Goal: Task Accomplishment & Management: Complete application form

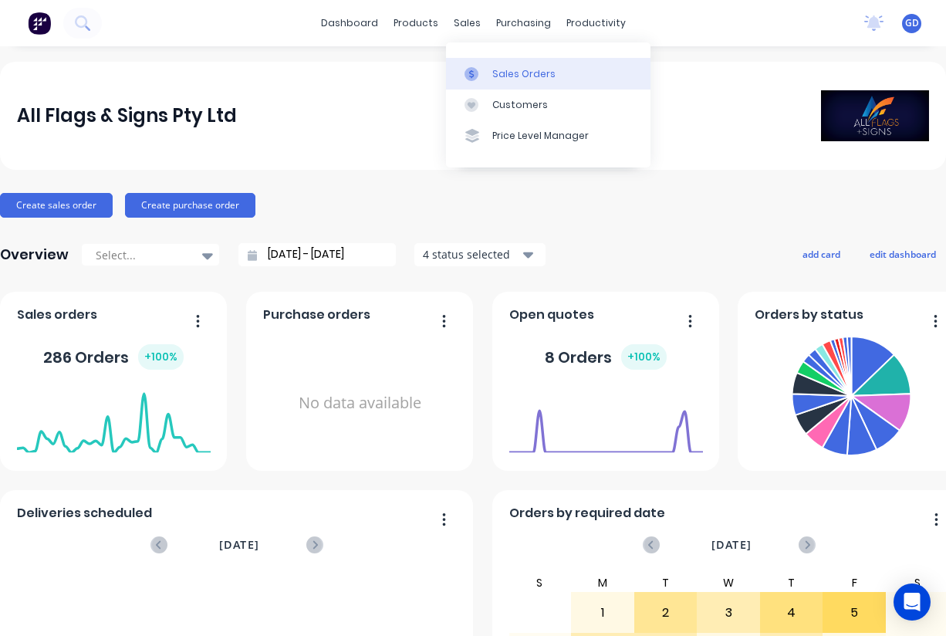
click at [504, 68] on div "Sales Orders" at bounding box center [523, 74] width 63 height 14
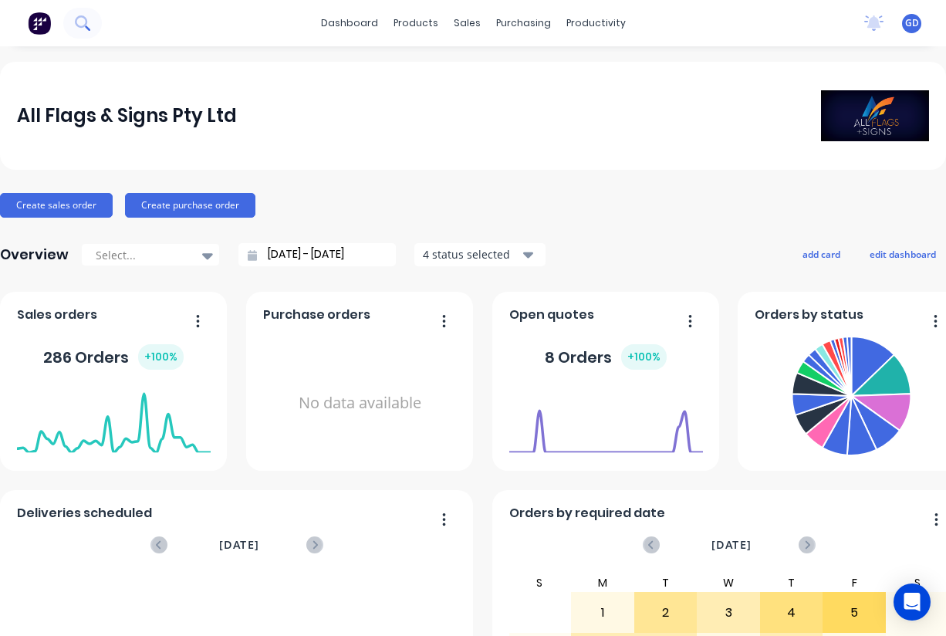
click at [79, 25] on icon at bounding box center [82, 22] width 15 height 15
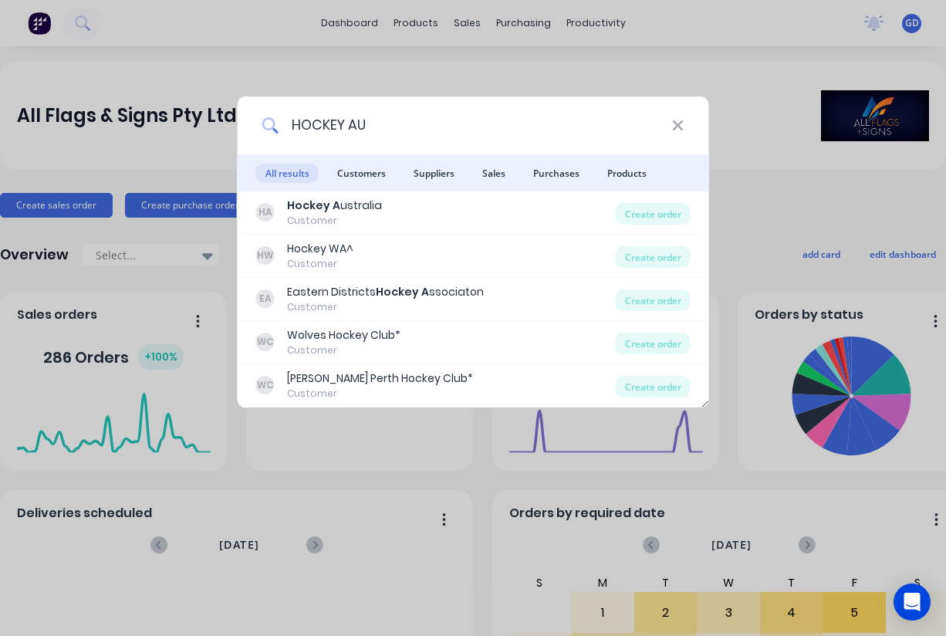
type input "HOCKEY AUS"
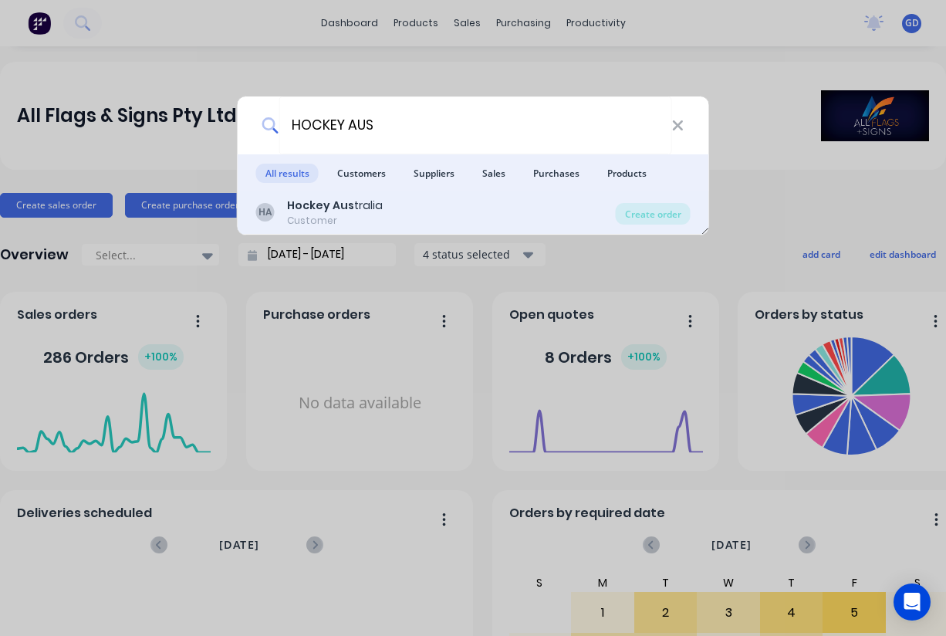
click at [316, 216] on div "Customer" at bounding box center [335, 221] width 96 height 14
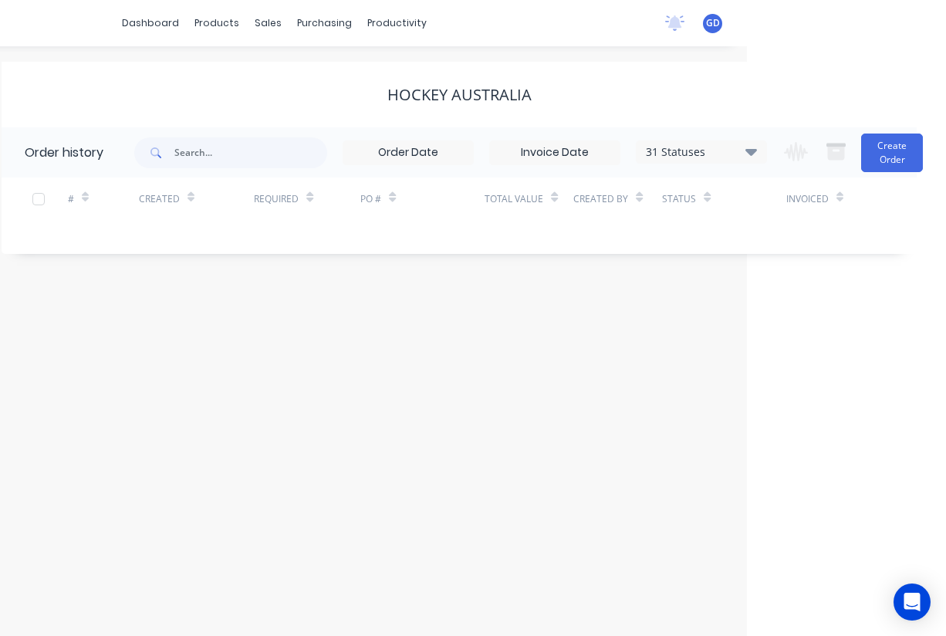
scroll to position [0, 199]
click at [750, 159] on icon at bounding box center [751, 151] width 12 height 19
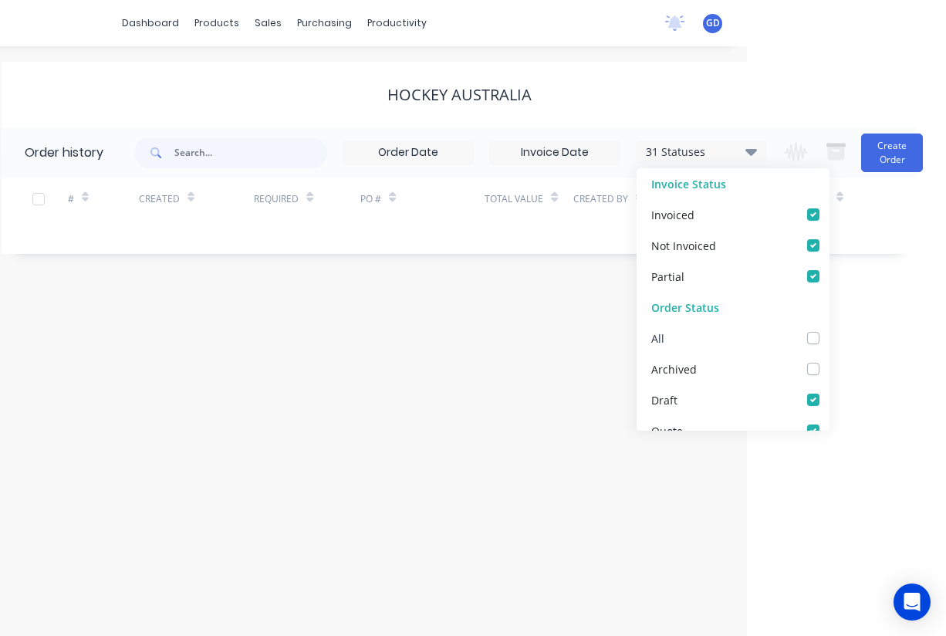
click at [829, 329] on label at bounding box center [829, 329] width 0 height 0
click at [829, 335] on input "checkbox" at bounding box center [835, 336] width 12 height 15
checkbox input "true"
click at [180, 244] on div "Order history 32 Statuses Invoice Status Invoiced Not Invoiced Partial Order St…" at bounding box center [459, 190] width 915 height 127
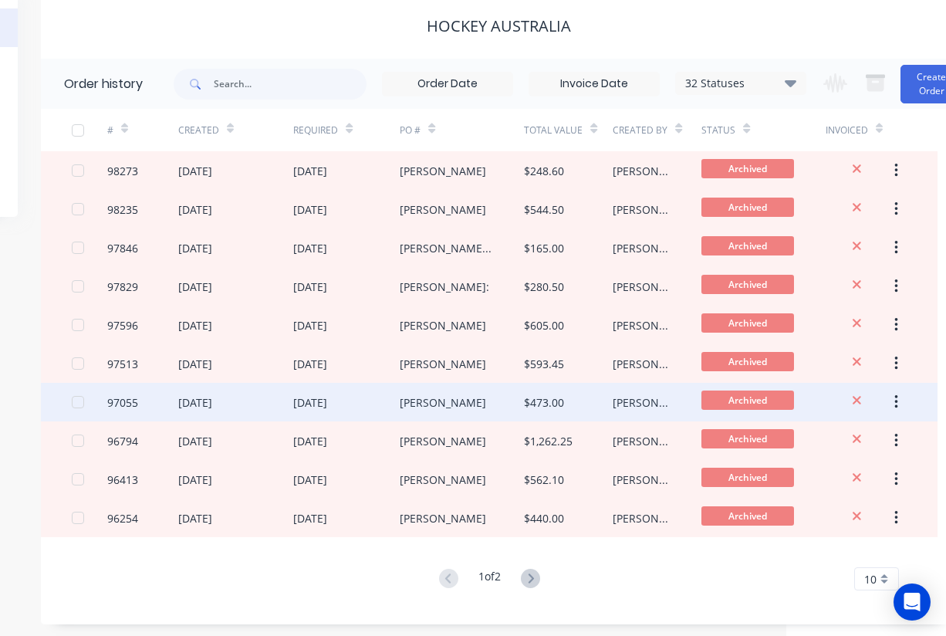
scroll to position [67, 158]
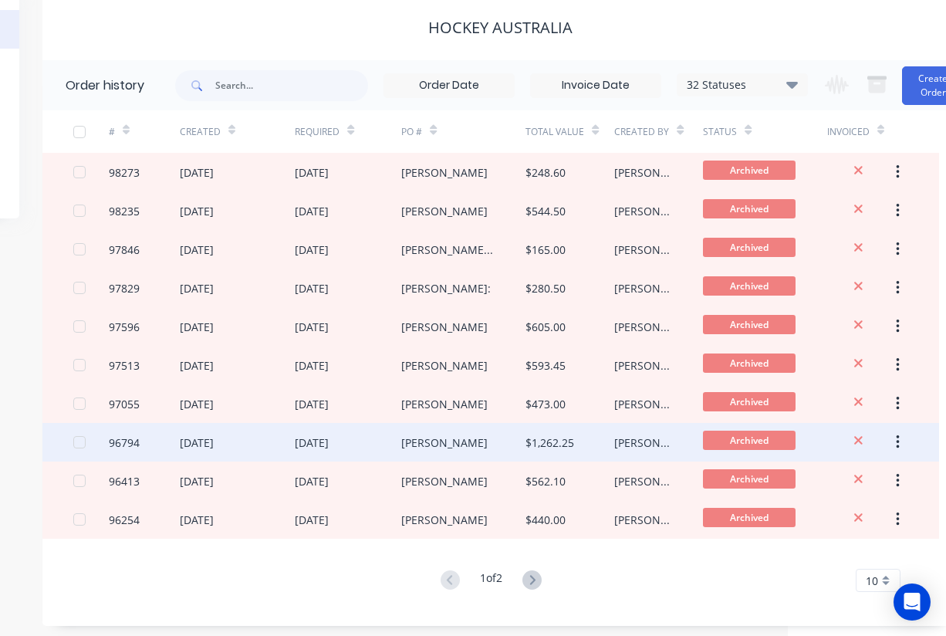
click at [121, 437] on div "96794" at bounding box center [124, 442] width 31 height 16
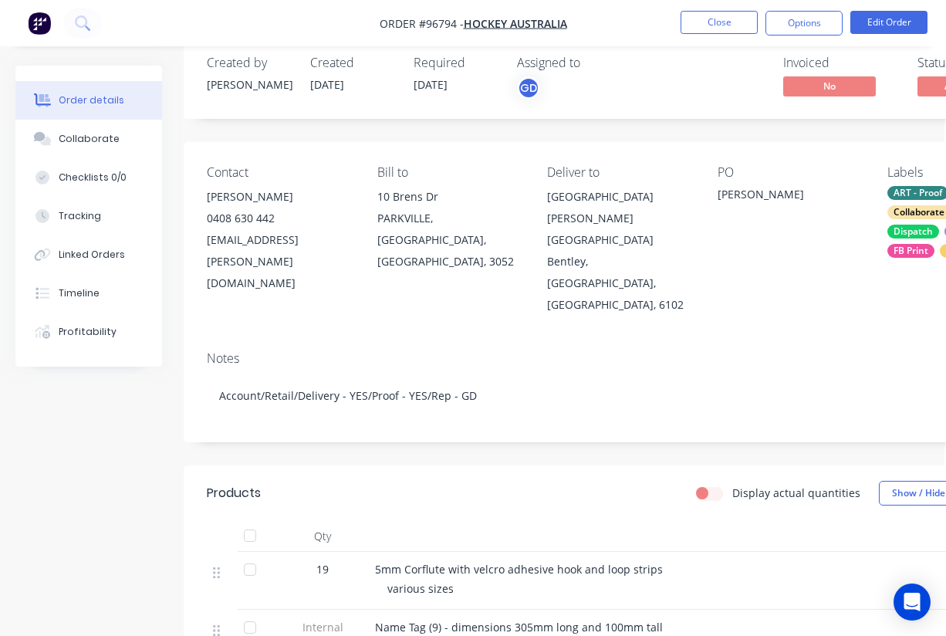
scroll to position [0, 2]
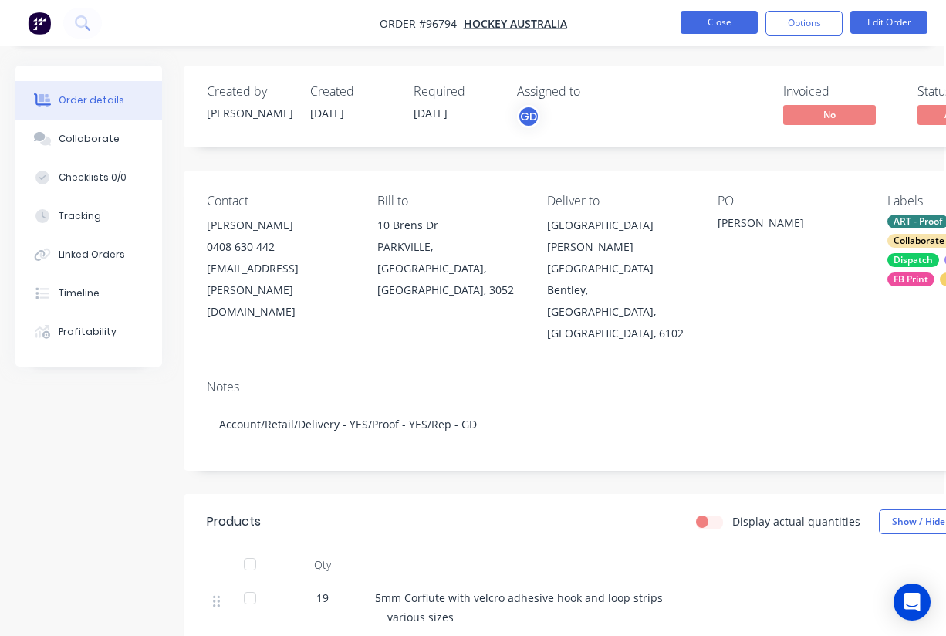
click at [715, 22] on button "Close" at bounding box center [718, 22] width 77 height 23
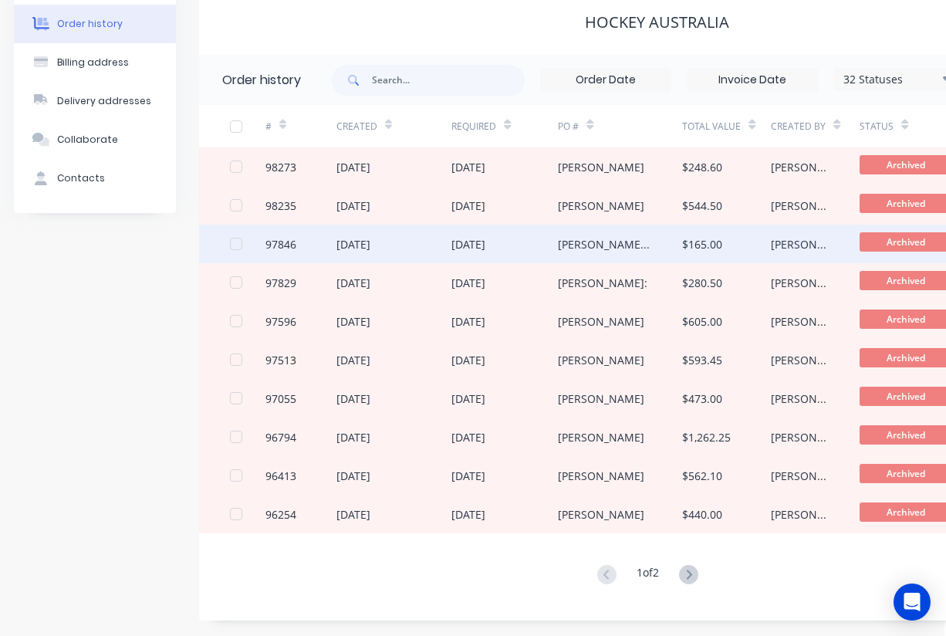
scroll to position [0, 2]
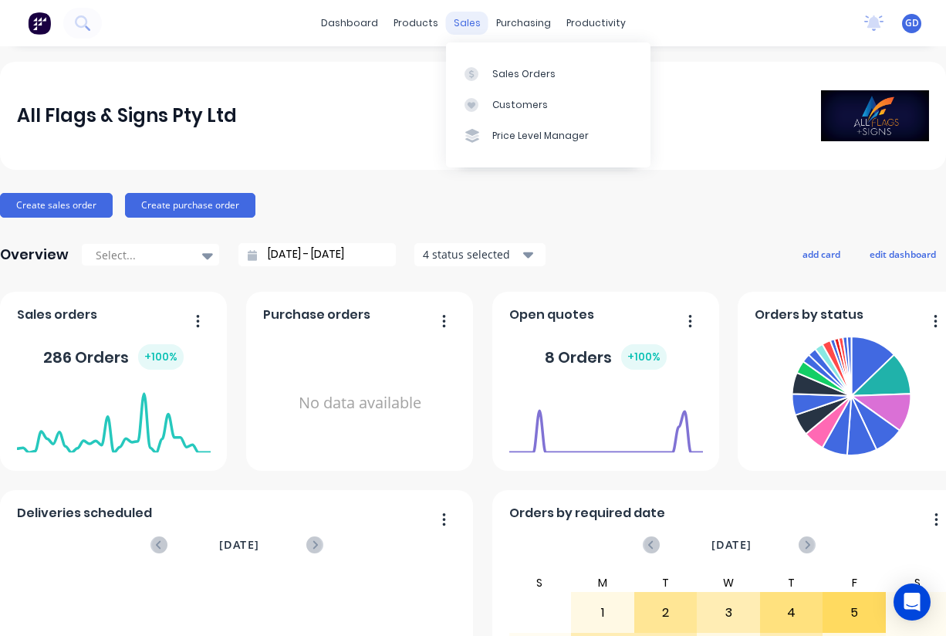
click at [468, 24] on div "sales" at bounding box center [467, 23] width 42 height 23
click at [505, 73] on div "Sales Orders" at bounding box center [523, 74] width 63 height 14
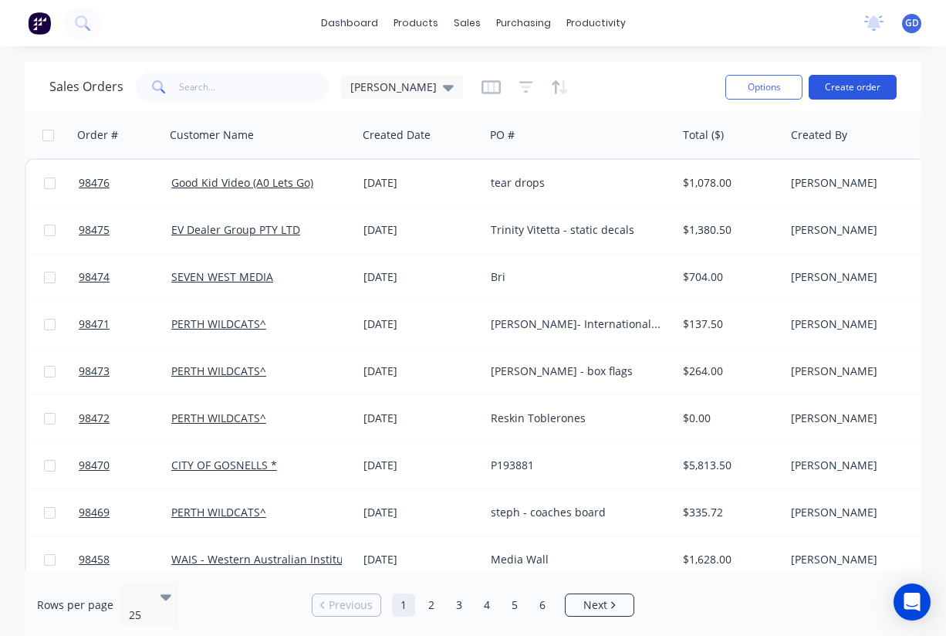
click at [852, 89] on button "Create order" at bounding box center [853, 87] width 88 height 25
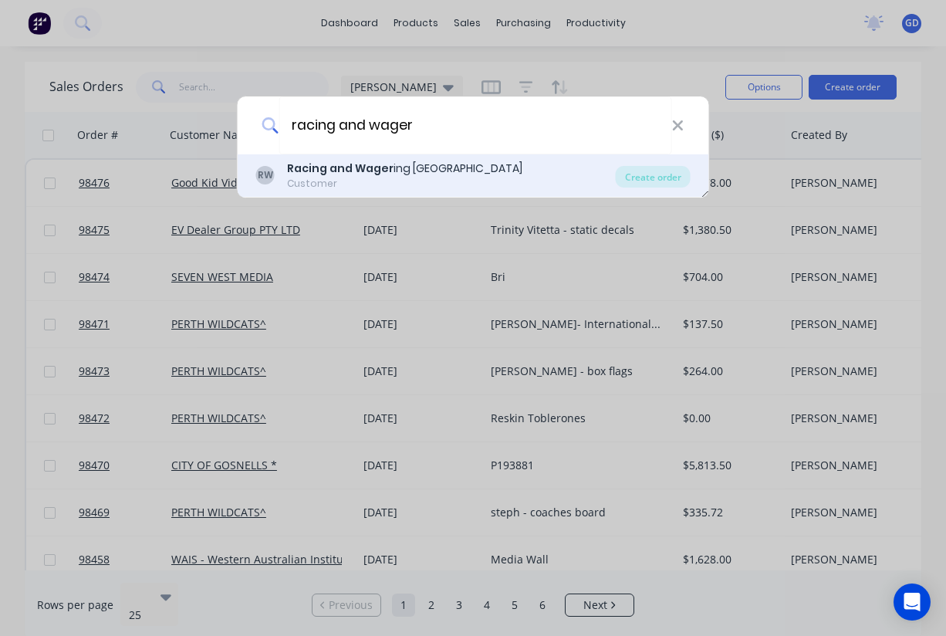
type input "racing and wager"
click at [377, 181] on div "Customer" at bounding box center [404, 184] width 235 height 14
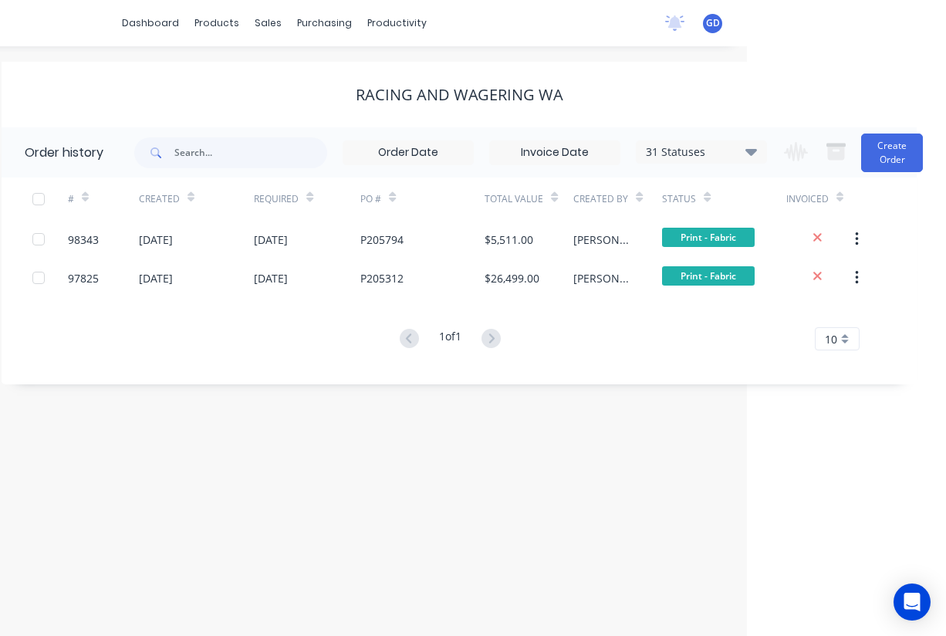
scroll to position [0, 199]
click at [884, 159] on button "Create Order" at bounding box center [892, 152] width 62 height 39
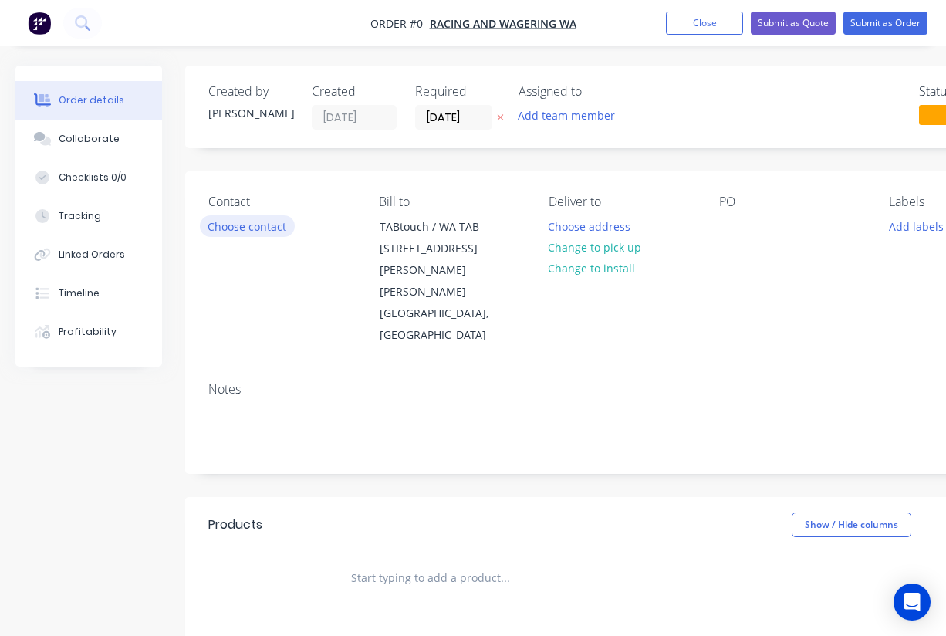
click at [258, 221] on button "Choose contact" at bounding box center [247, 225] width 95 height 21
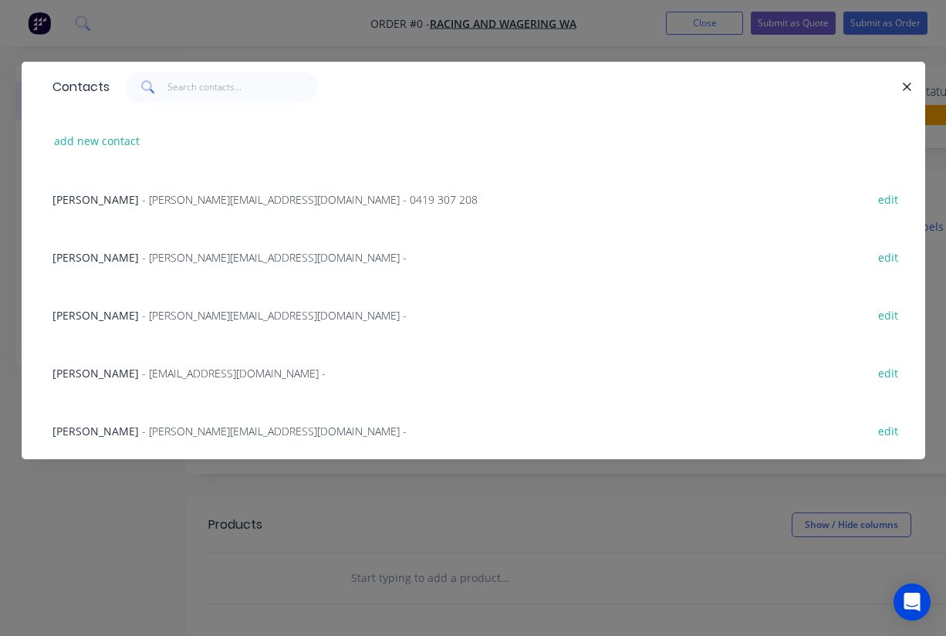
click at [75, 252] on span "Lia Tapper" at bounding box center [95, 257] width 86 height 15
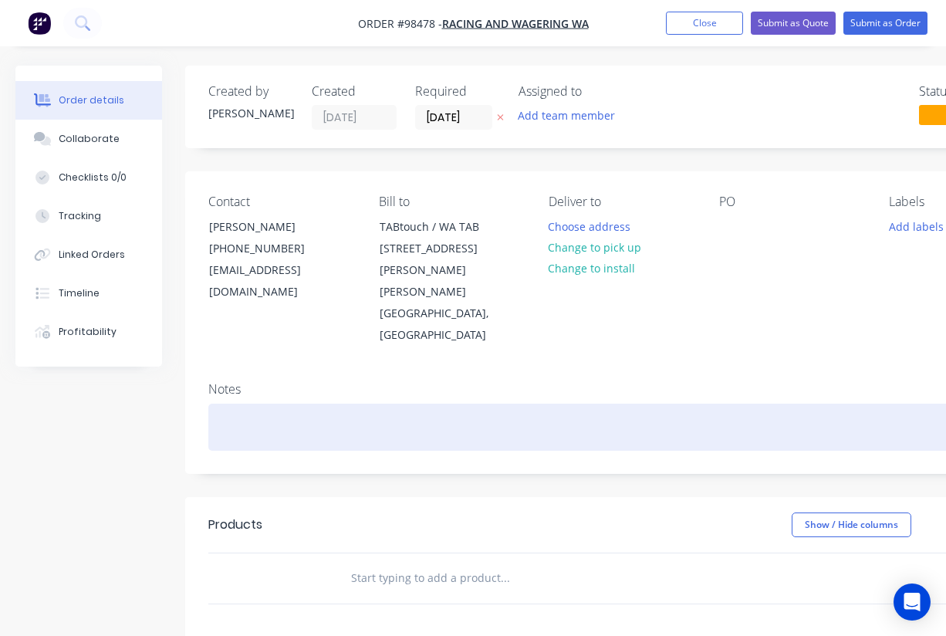
click at [218, 404] on div at bounding box center [621, 427] width 826 height 47
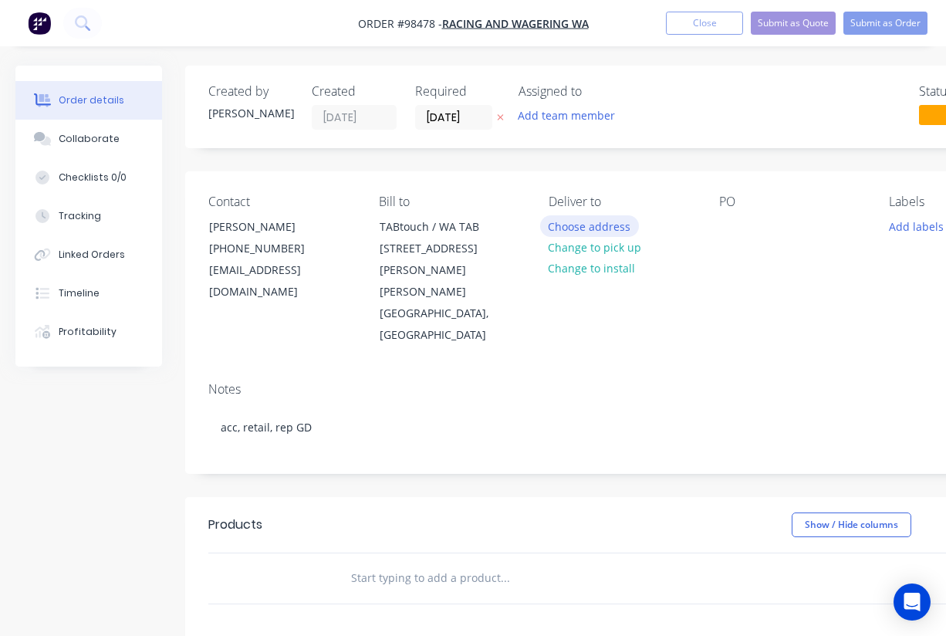
click at [590, 229] on button "Choose address" at bounding box center [589, 225] width 99 height 21
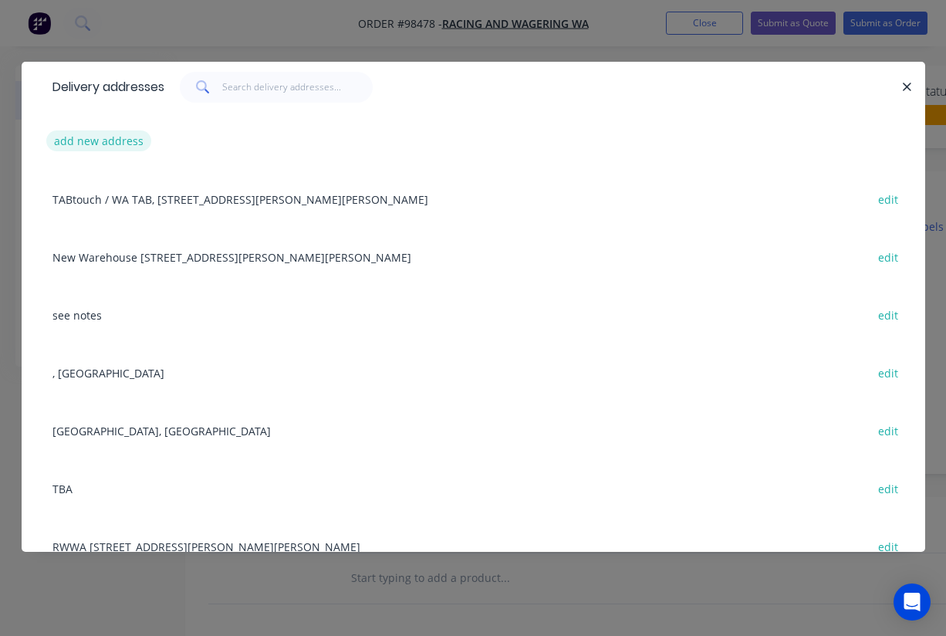
click at [105, 147] on button "add new address" at bounding box center [99, 140] width 106 height 21
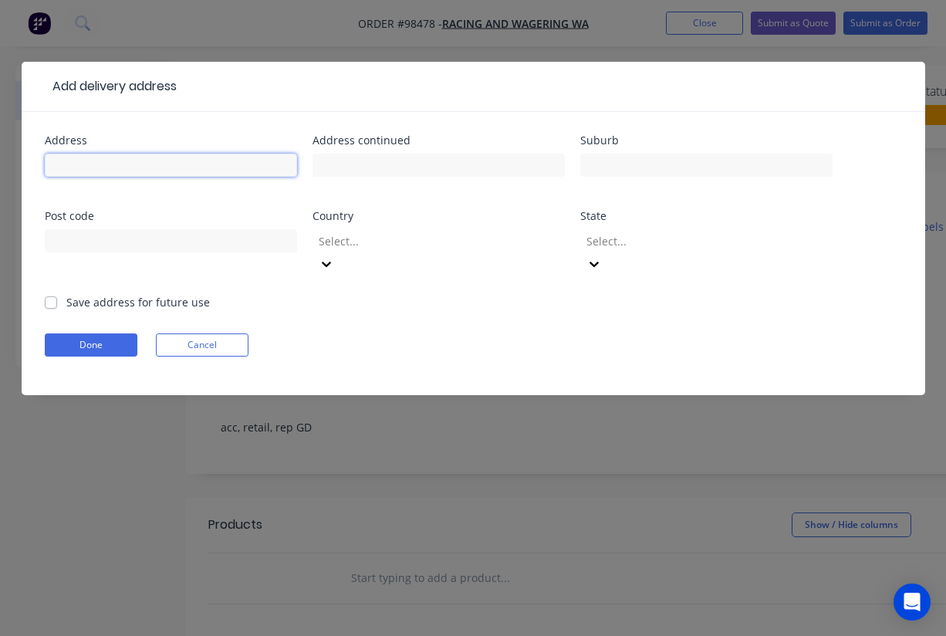
paste input "Gloucester Park"
type input "Gloucester Park"
click at [66, 294] on label "Save address for future use" at bounding box center [138, 302] width 144 height 16
click at [54, 294] on input "Save address for future use" at bounding box center [51, 301] width 12 height 15
checkbox input "true"
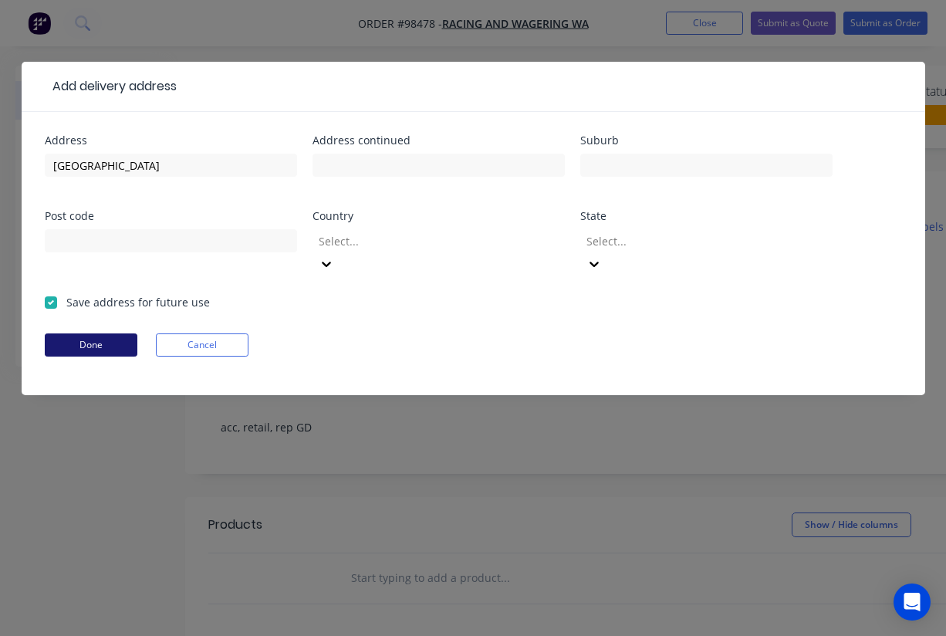
click at [86, 333] on button "Done" at bounding box center [91, 344] width 93 height 23
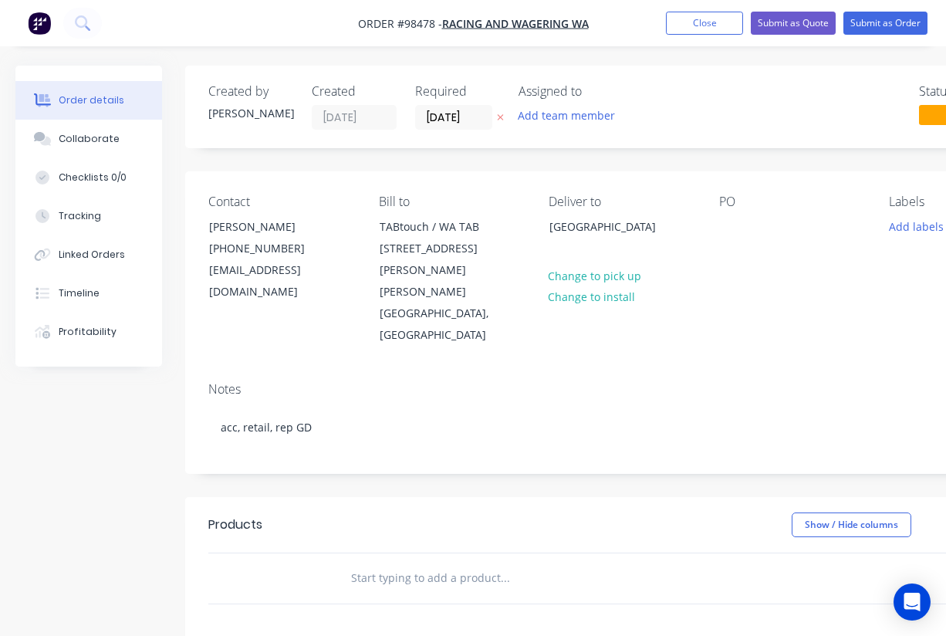
click at [744, 216] on div "PO" at bounding box center [792, 270] width 146 height 152
click at [737, 221] on div at bounding box center [731, 226] width 25 height 22
paste div
click at [921, 226] on button "Add labels" at bounding box center [915, 225] width 71 height 21
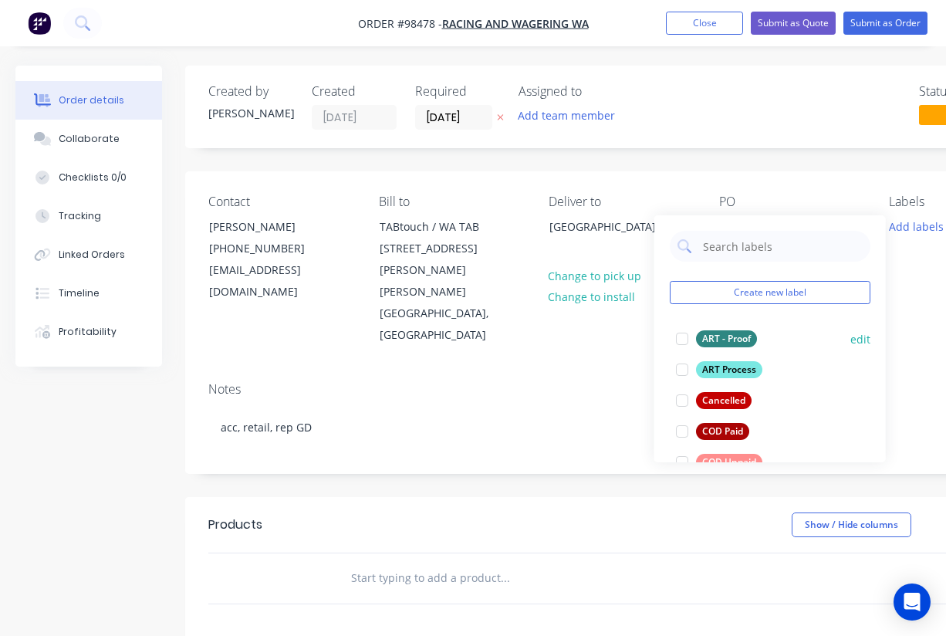
click at [723, 337] on div "ART - Proof" at bounding box center [726, 338] width 61 height 17
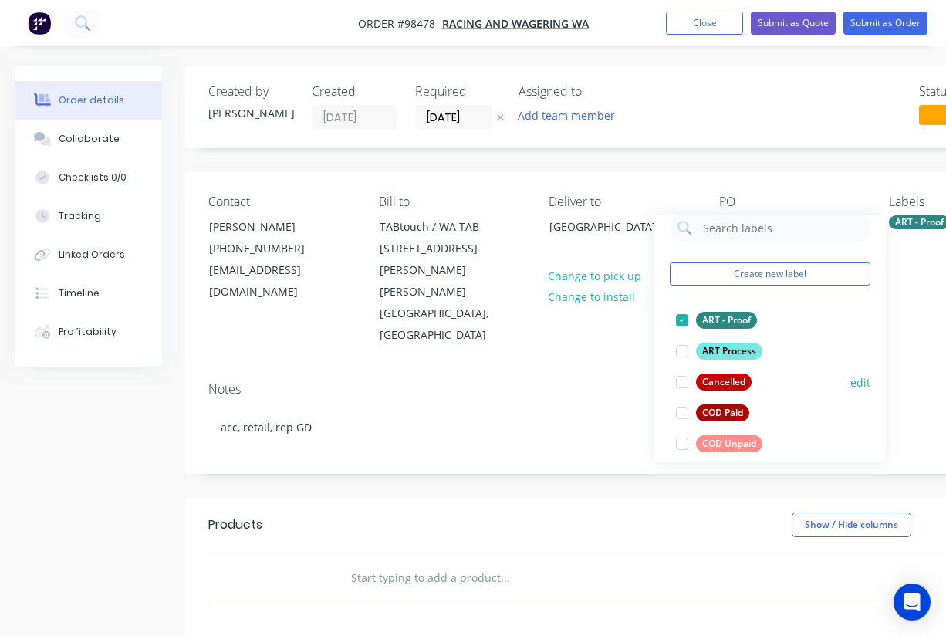
scroll to position [21, 0]
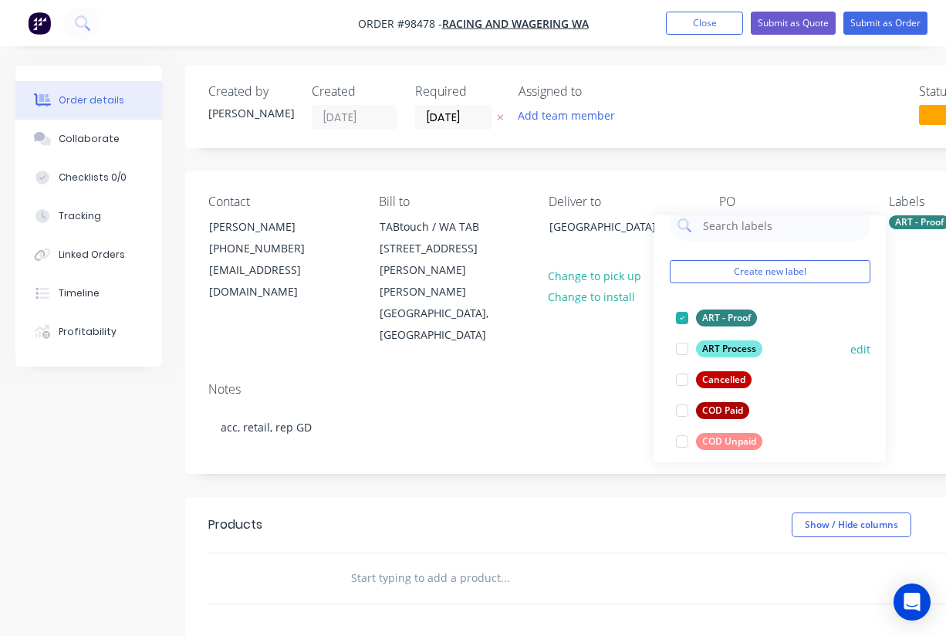
click at [735, 344] on div "ART Process" at bounding box center [729, 348] width 66 height 17
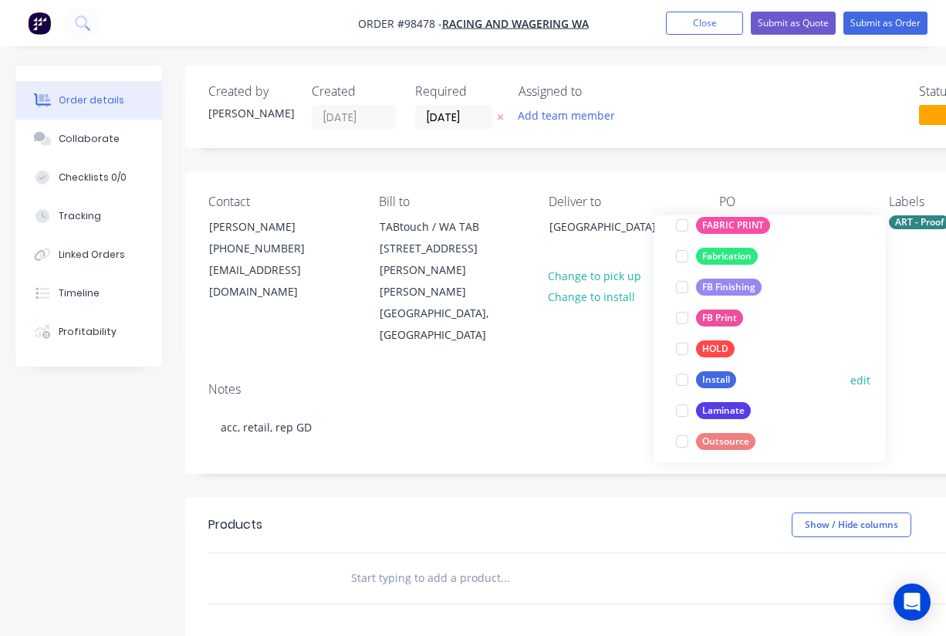
scroll to position [362, 0]
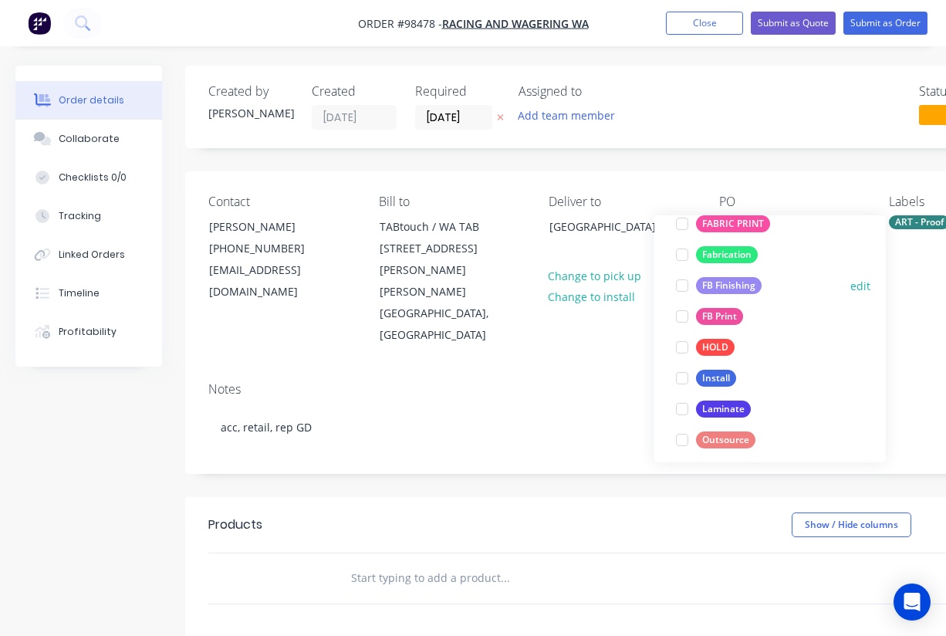
click at [728, 284] on div "FB Finishing" at bounding box center [729, 285] width 66 height 17
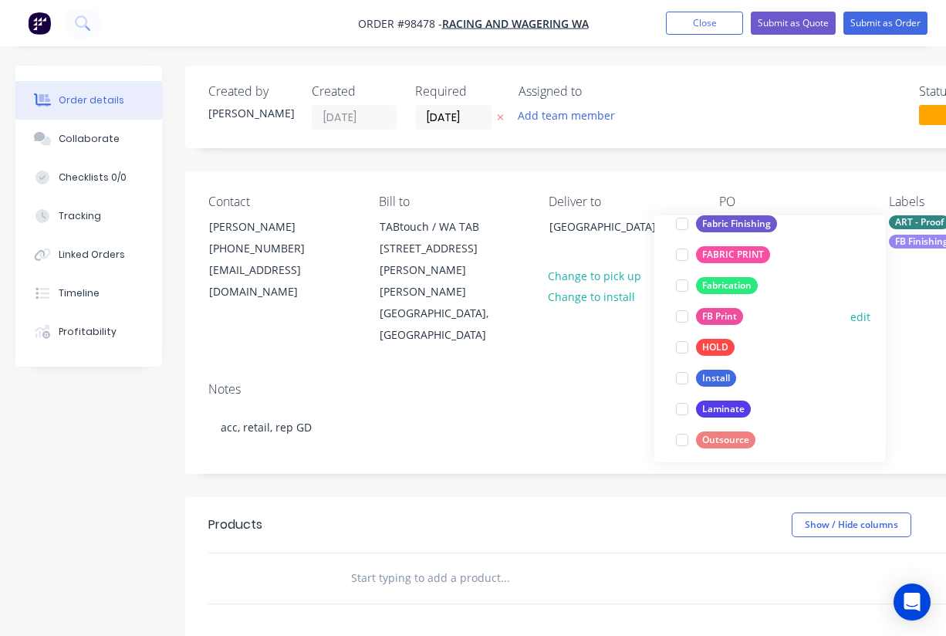
click at [731, 319] on div "FB Print" at bounding box center [719, 316] width 47 height 17
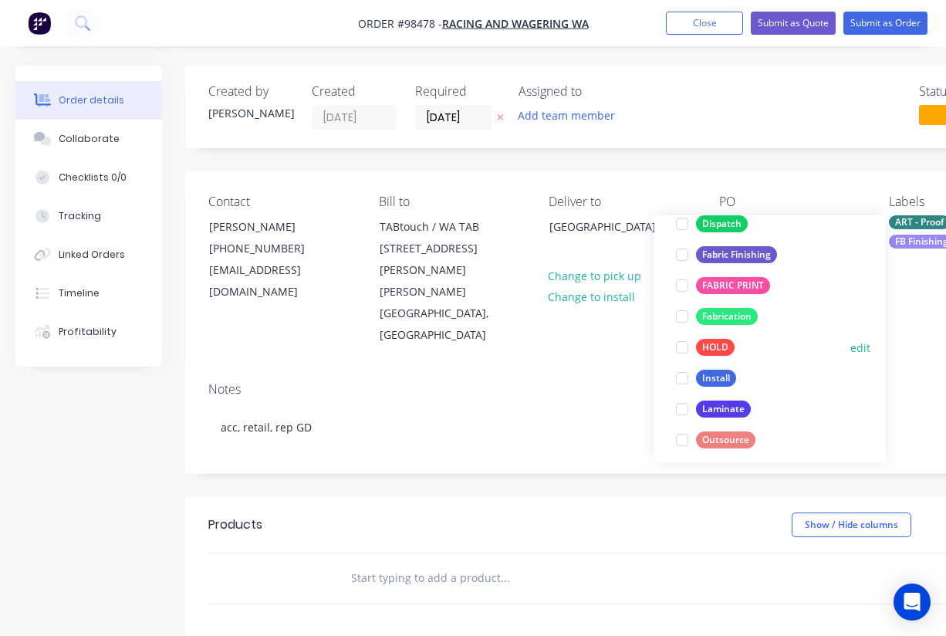
click at [724, 377] on div "Install" at bounding box center [716, 378] width 40 height 17
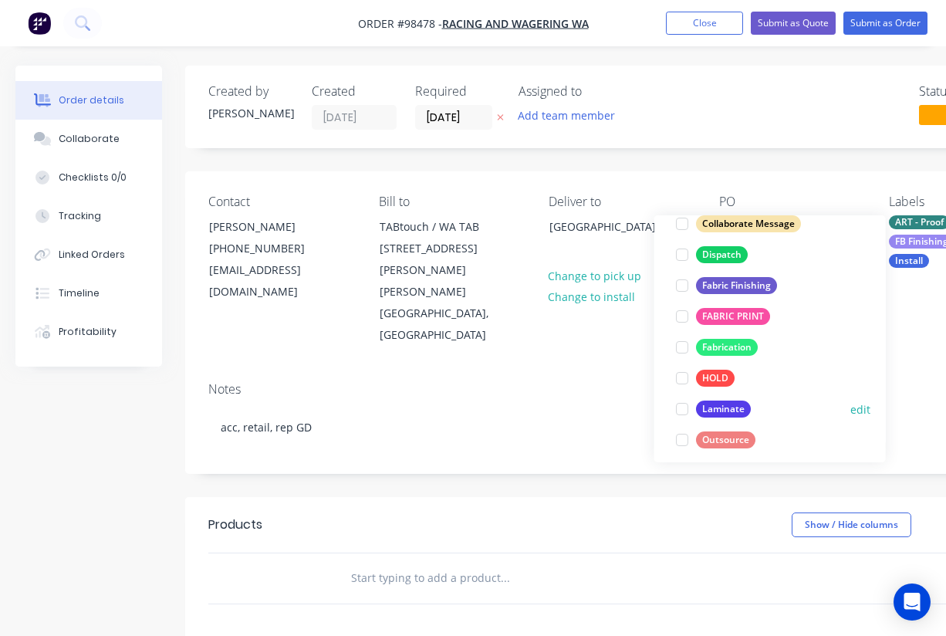
click at [731, 409] on div "Laminate" at bounding box center [723, 408] width 55 height 17
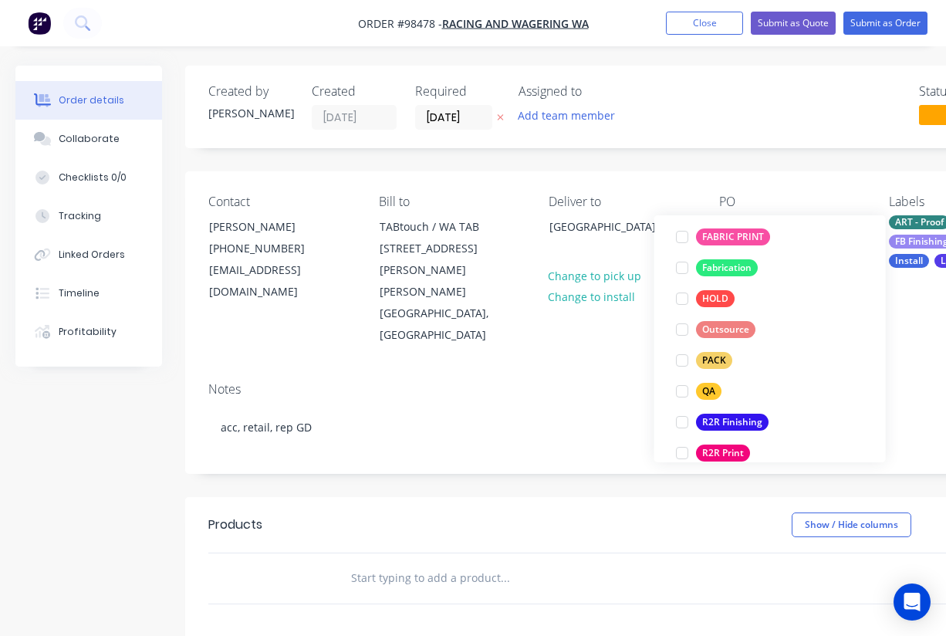
scroll to position [479, 0]
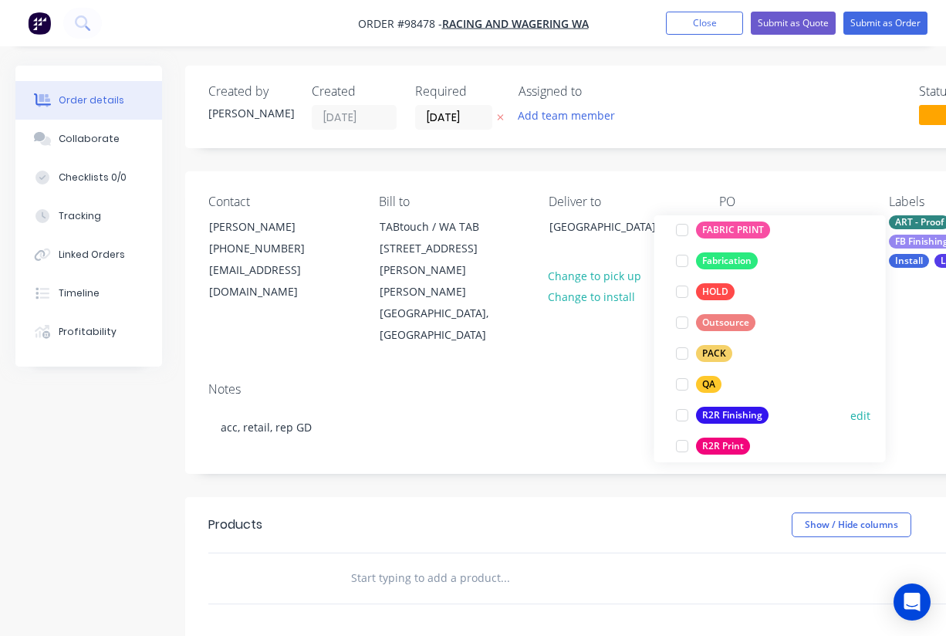
click at [731, 409] on div "R2R Finishing" at bounding box center [732, 415] width 73 height 17
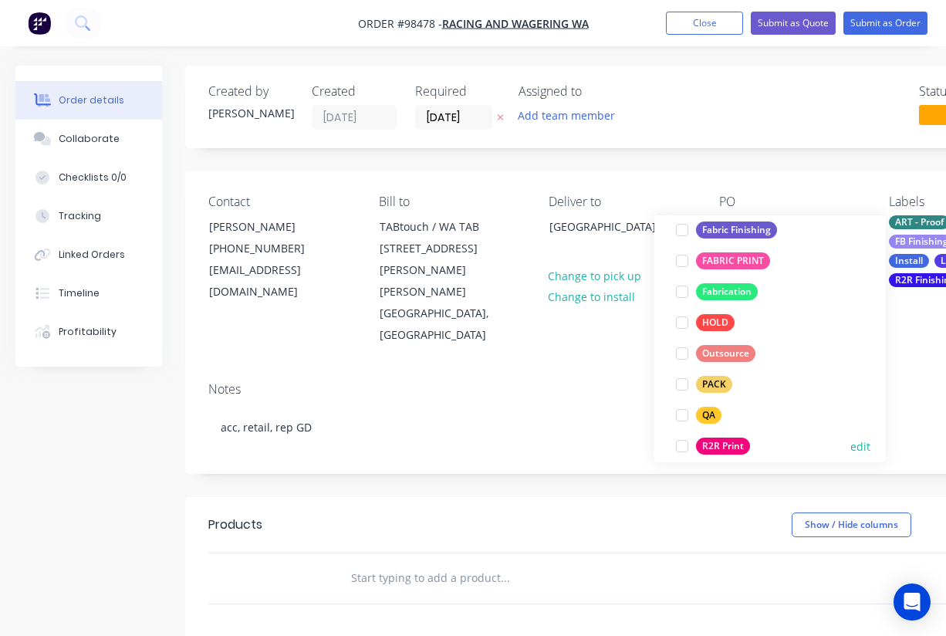
click at [731, 441] on div "R2R Print" at bounding box center [723, 445] width 54 height 17
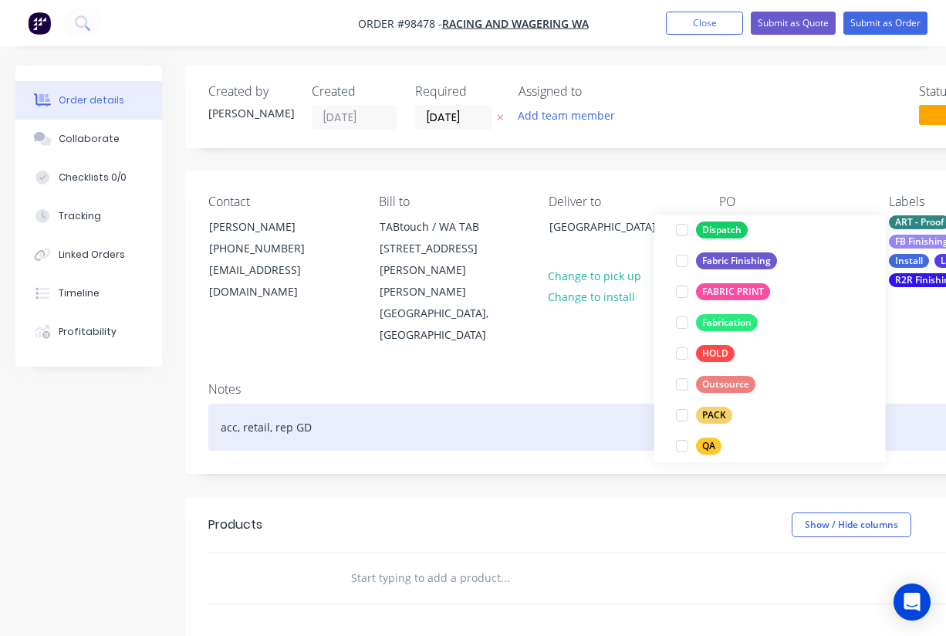
click at [514, 404] on div "acc, retail, rep GD" at bounding box center [621, 427] width 826 height 47
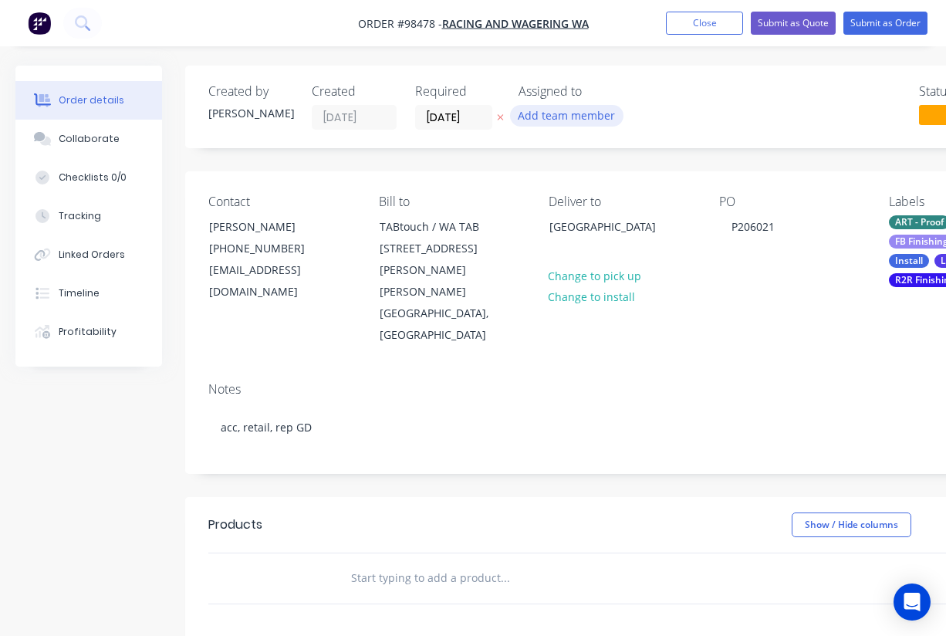
click at [576, 109] on button "Add team member" at bounding box center [566, 115] width 113 height 21
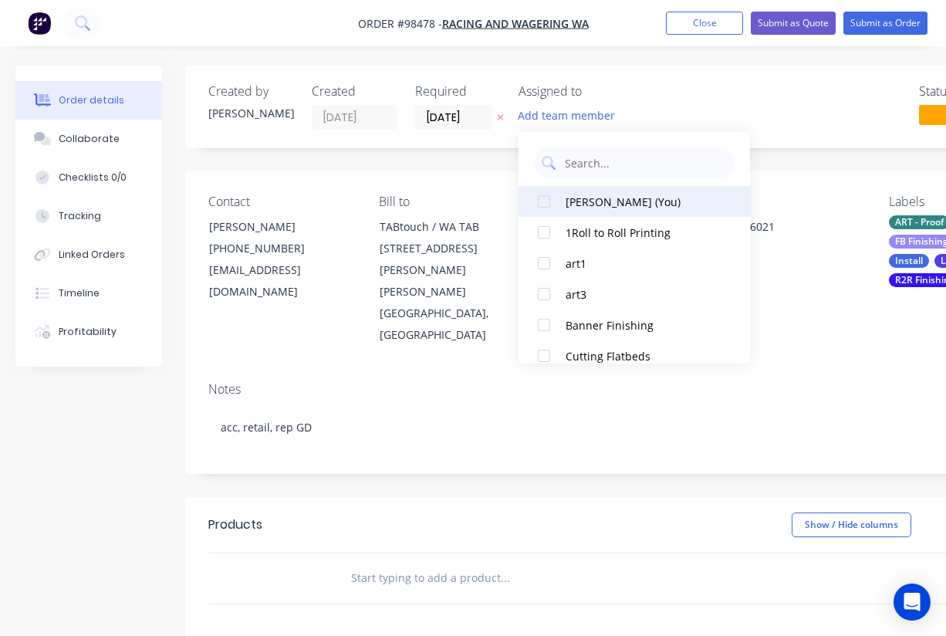
click at [545, 200] on div at bounding box center [543, 201] width 31 height 31
click at [483, 382] on div "Notes" at bounding box center [621, 389] width 826 height 15
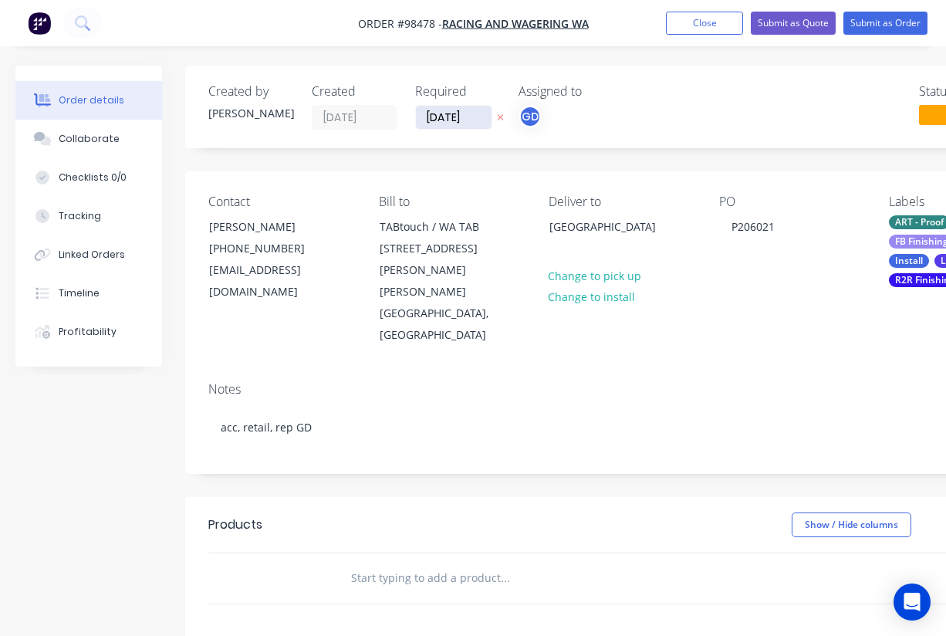
click at [462, 119] on input "08/09/25" at bounding box center [454, 117] width 76 height 23
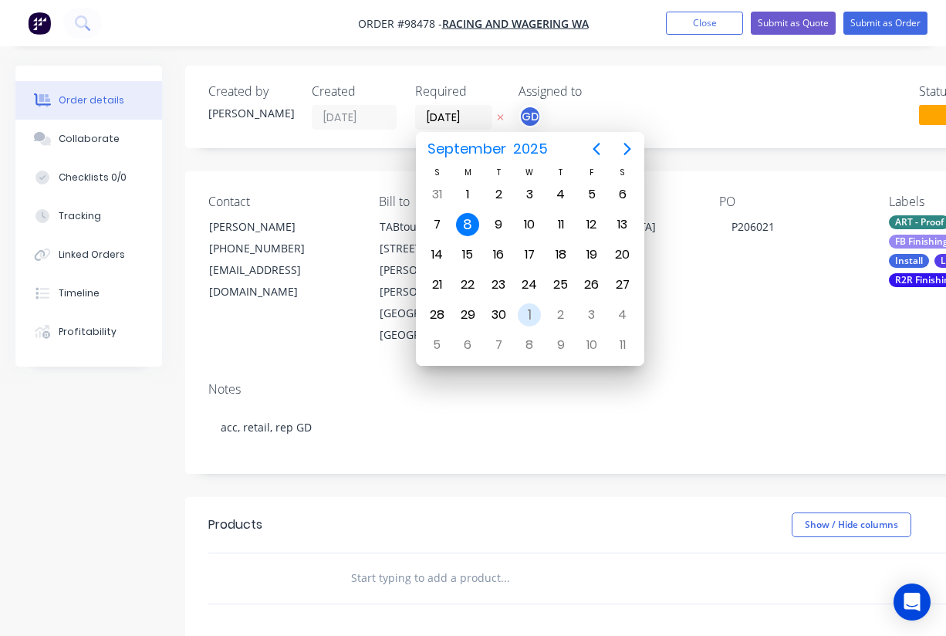
click at [528, 307] on div "1" at bounding box center [529, 314] width 23 height 23
type input "01/10/25"
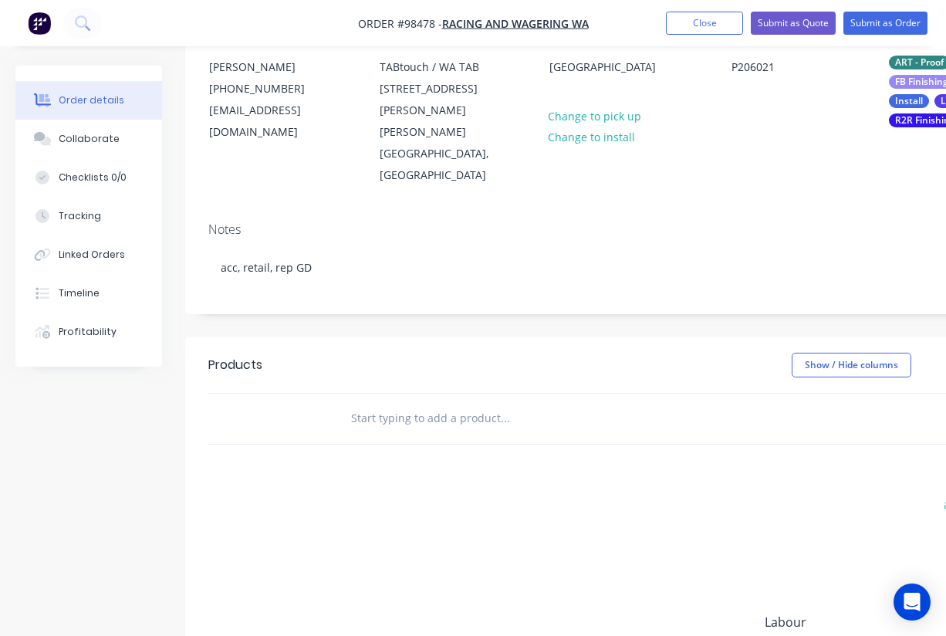
scroll to position [0, 0]
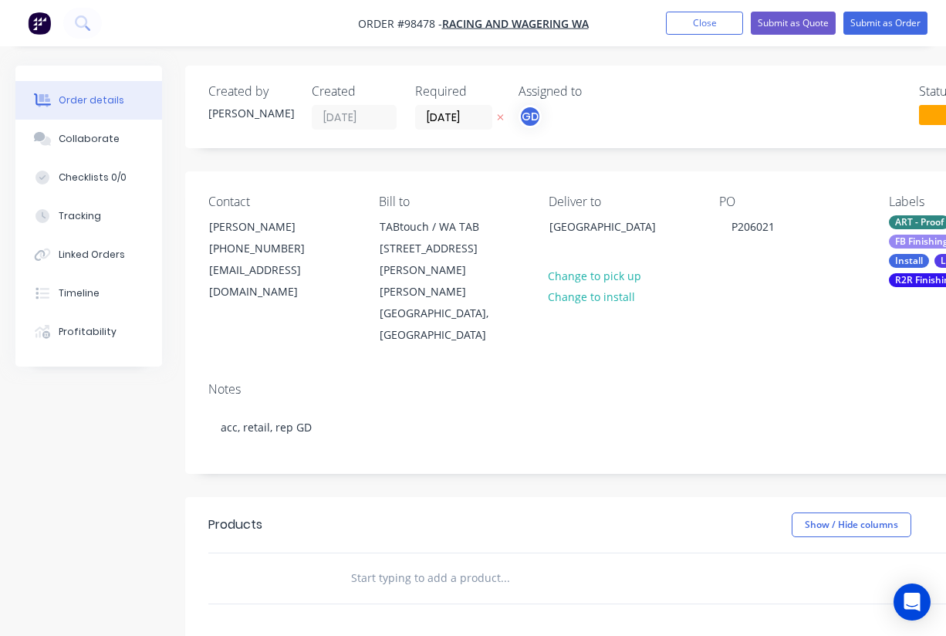
click at [398, 562] on input "text" at bounding box center [504, 577] width 309 height 31
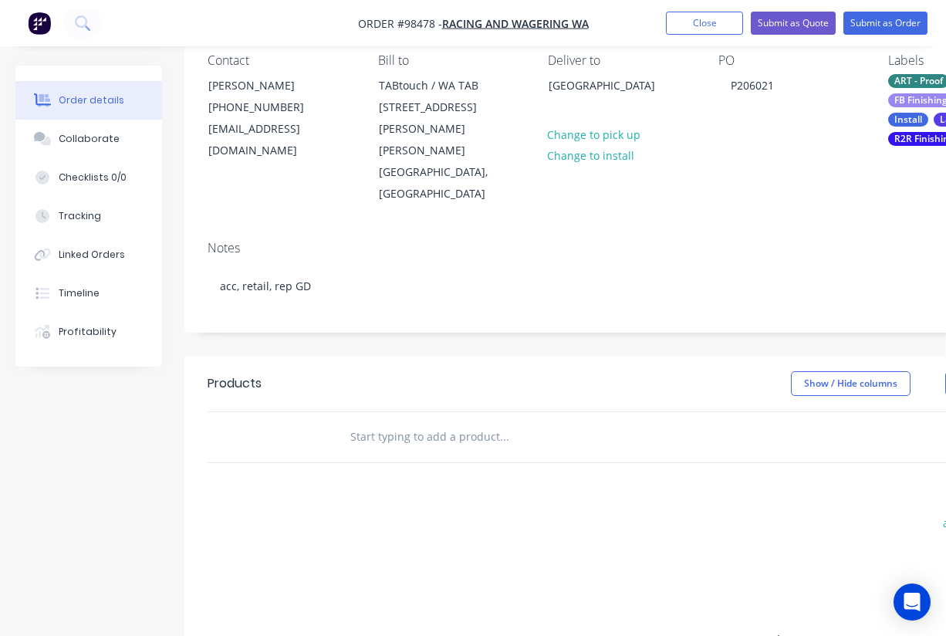
scroll to position [154, 1]
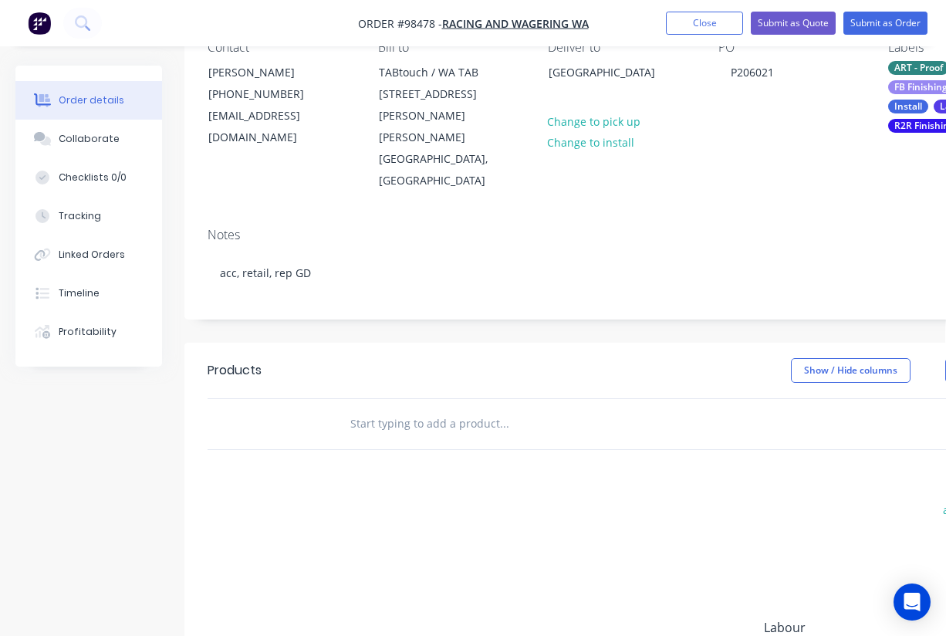
click at [401, 408] on input "text" at bounding box center [503, 423] width 309 height 31
paste input "Under cover Kedar edge banner Qty 1"
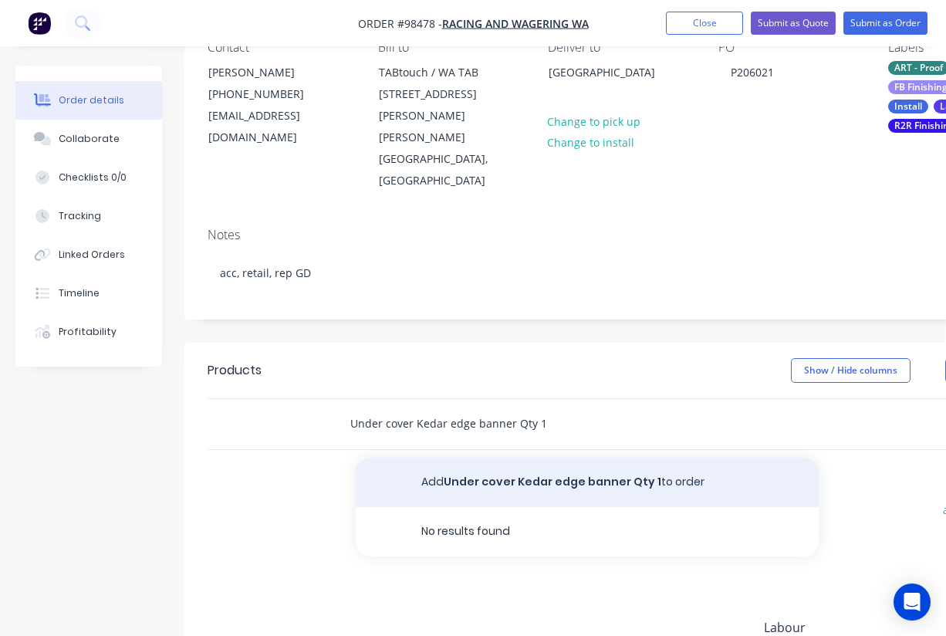
type input "Under cover Kedar edge banner Qty 1"
click at [466, 458] on button "Add Under cover Kedar edge banner Qty 1 to order" at bounding box center [587, 482] width 463 height 49
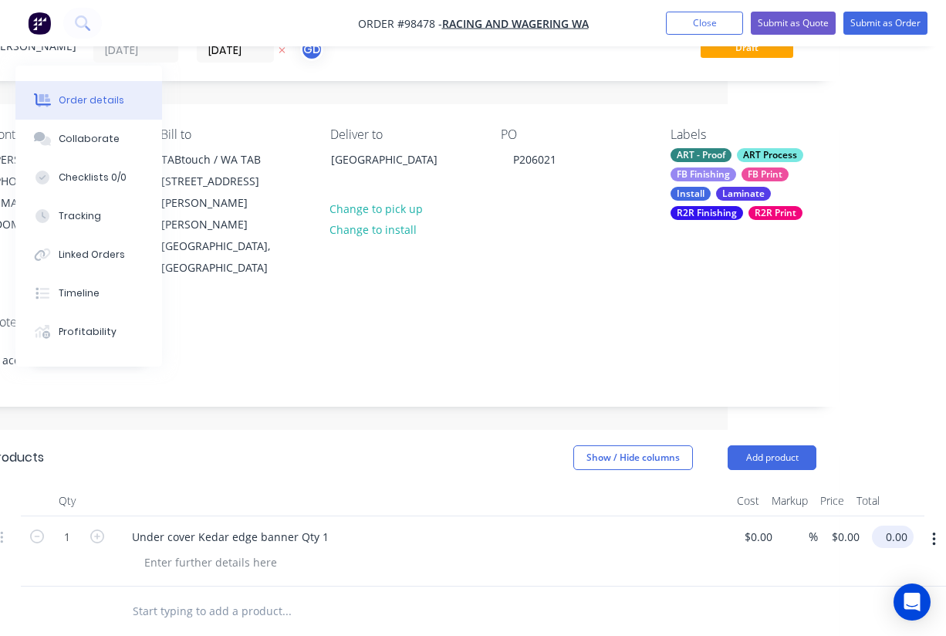
click at [894, 525] on input "0.00" at bounding box center [895, 536] width 35 height 22
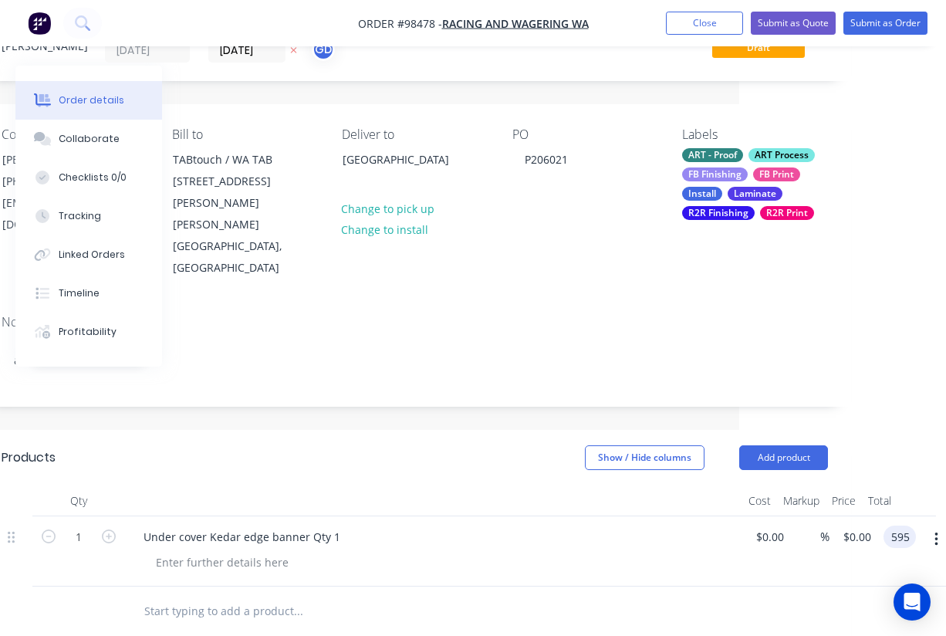
type input "$595.00"
click at [473, 431] on header "Products Show / Hide columns Add product" at bounding box center [414, 458] width 873 height 56
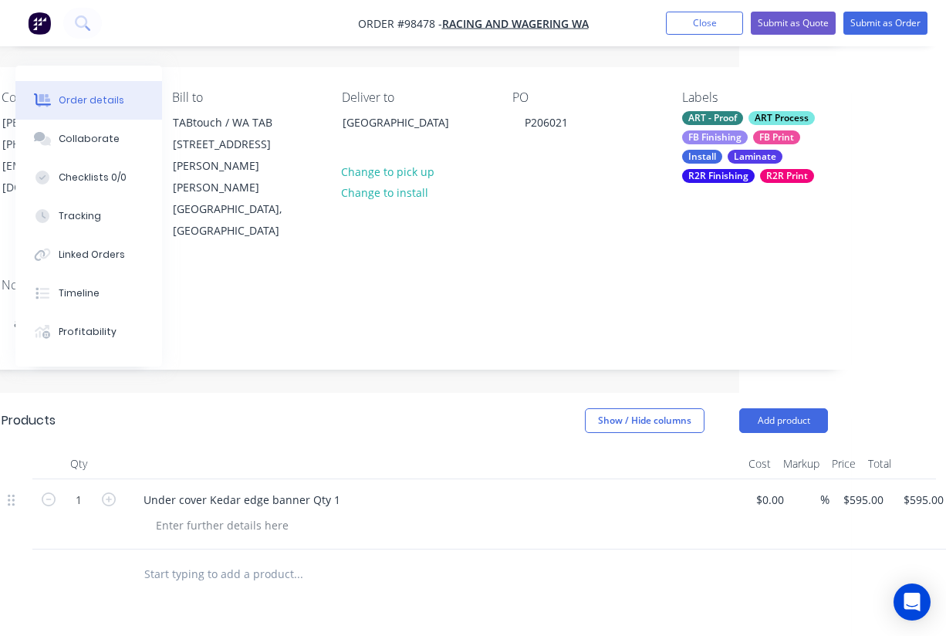
click at [194, 559] on input "text" at bounding box center [298, 574] width 309 height 31
paste input "3 signs under the banner page 1, 3mm ACM 3 @250mm x 1963mm"
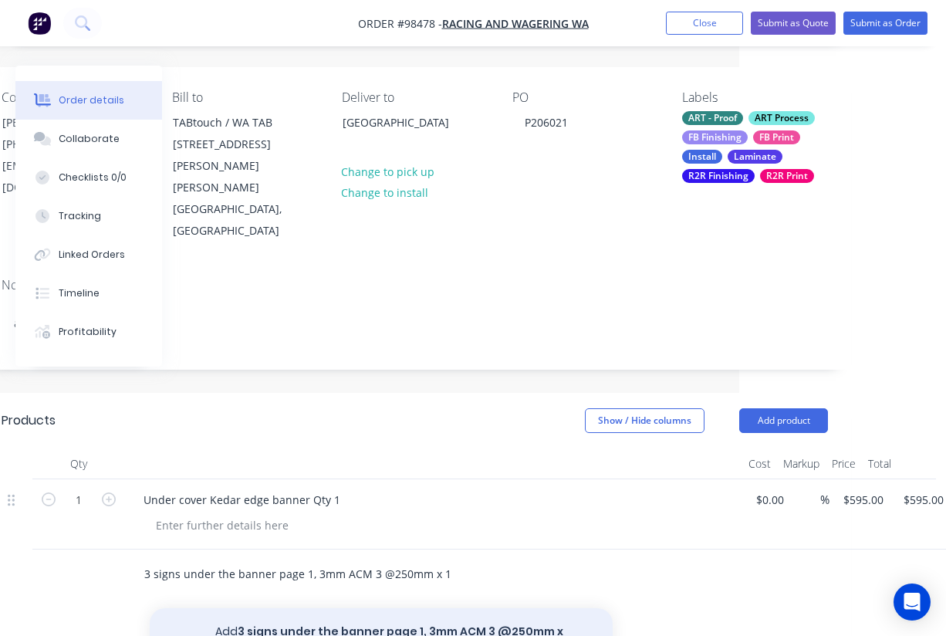
type input "3 signs under the banner page 1, 3mm ACM 3 @250mm x 1963mm"
click at [316, 608] on button "Add 3 signs under the banner page 1, 3mm ACM 3 @250mm x 1963mm to order" at bounding box center [381, 639] width 463 height 63
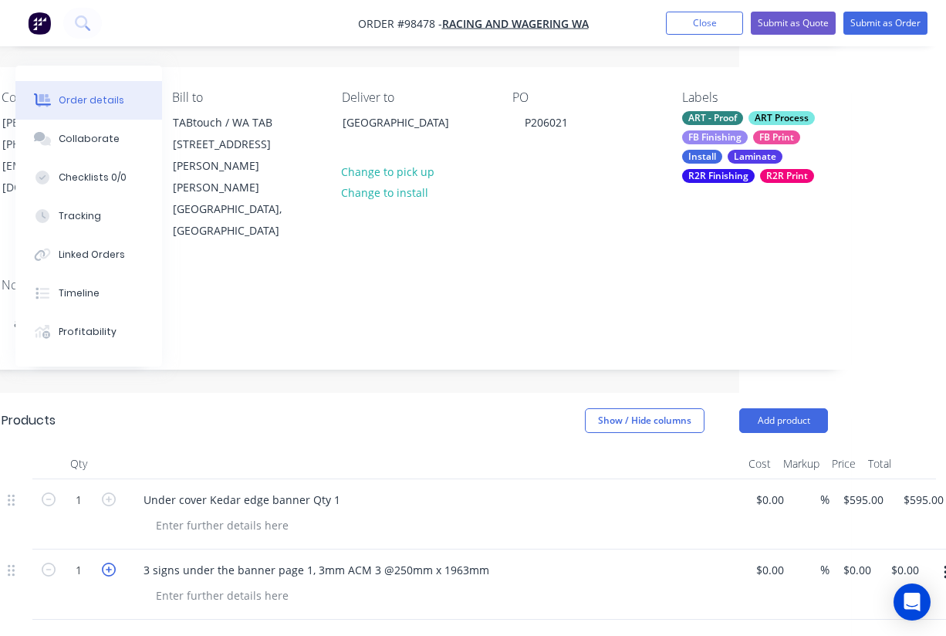
click at [107, 562] on icon "button" at bounding box center [109, 569] width 14 height 14
type input "3"
click at [272, 395] on header "Products Show / Hide columns Add product" at bounding box center [414, 421] width 873 height 56
click at [910, 559] on input "0.00" at bounding box center [907, 570] width 35 height 22
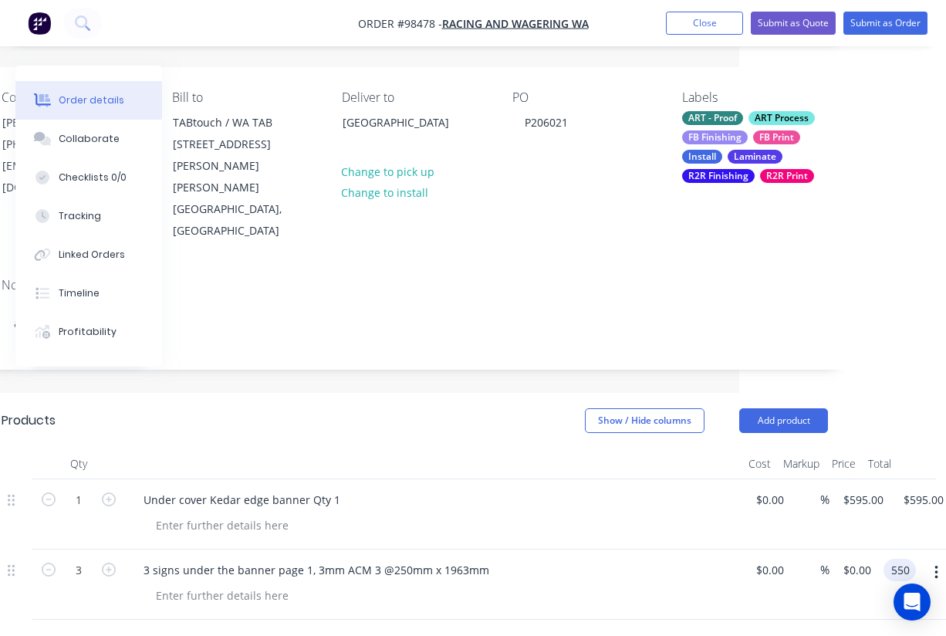
type input "550"
type input "$183.3333"
type input "$550.00"
click at [535, 514] on div at bounding box center [440, 525] width 593 height 22
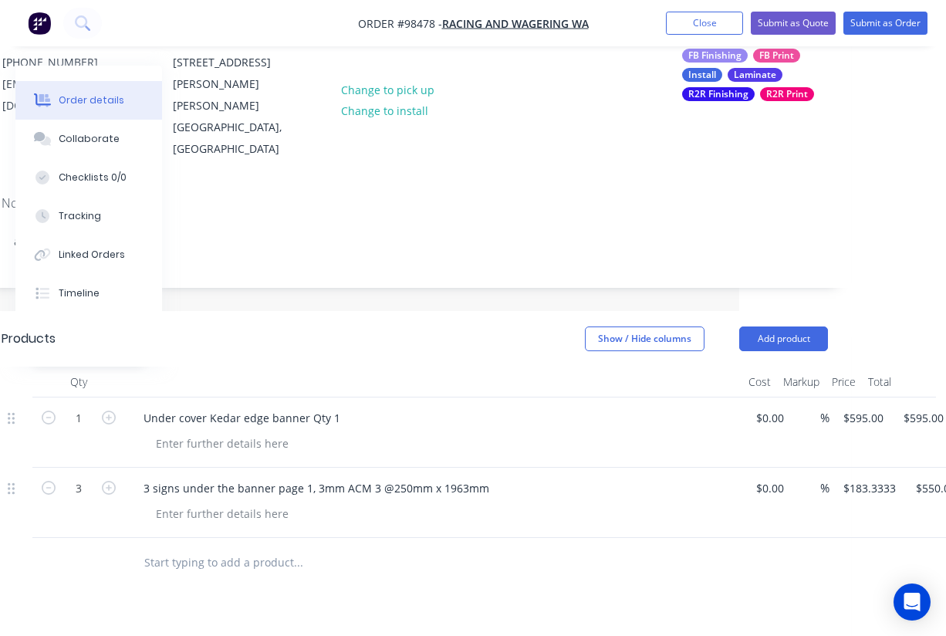
scroll to position [199, 207]
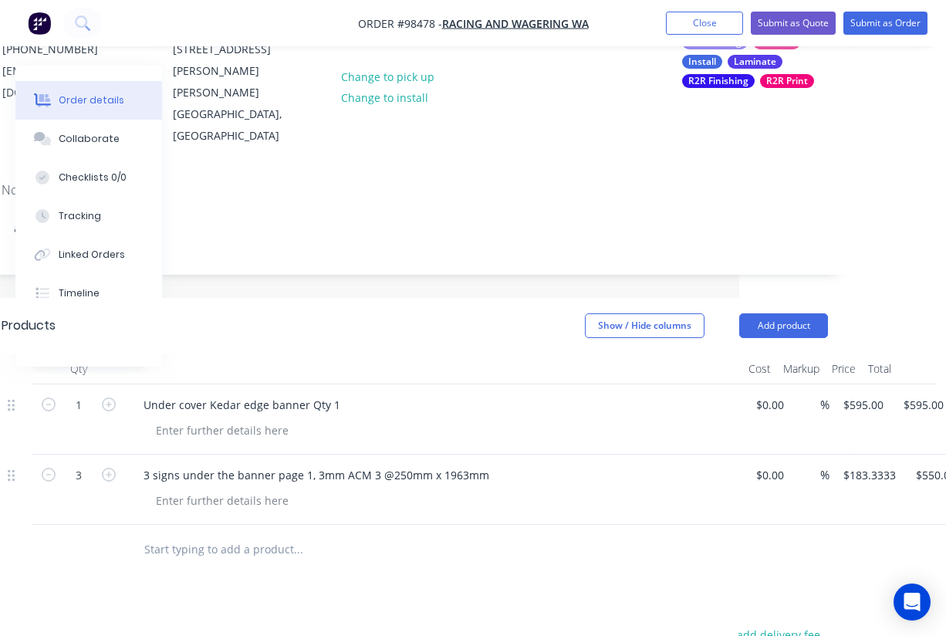
click at [189, 534] on input "text" at bounding box center [298, 549] width 309 height 31
paste input "Field, page 2. Kedar edge banner 14930mm x 2465mm kedar to kedar"
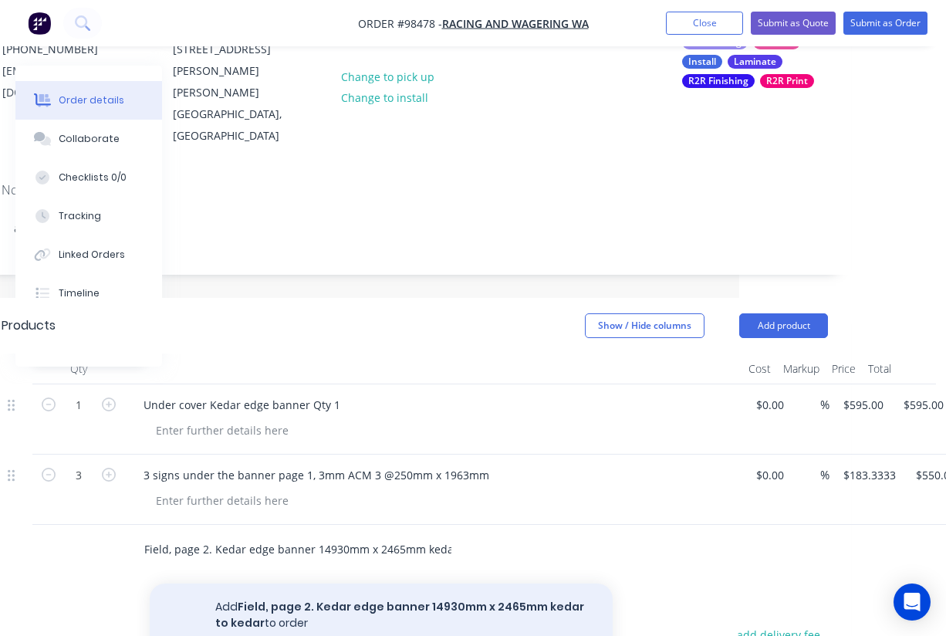
type input "Field, page 2. Kedar edge banner 14930mm x 2465mm kedar to kedar"
click at [279, 583] on button "Add Field, page 2. Kedar edge banner 14930mm x 2465mm kedar to kedar to order" at bounding box center [381, 614] width 463 height 63
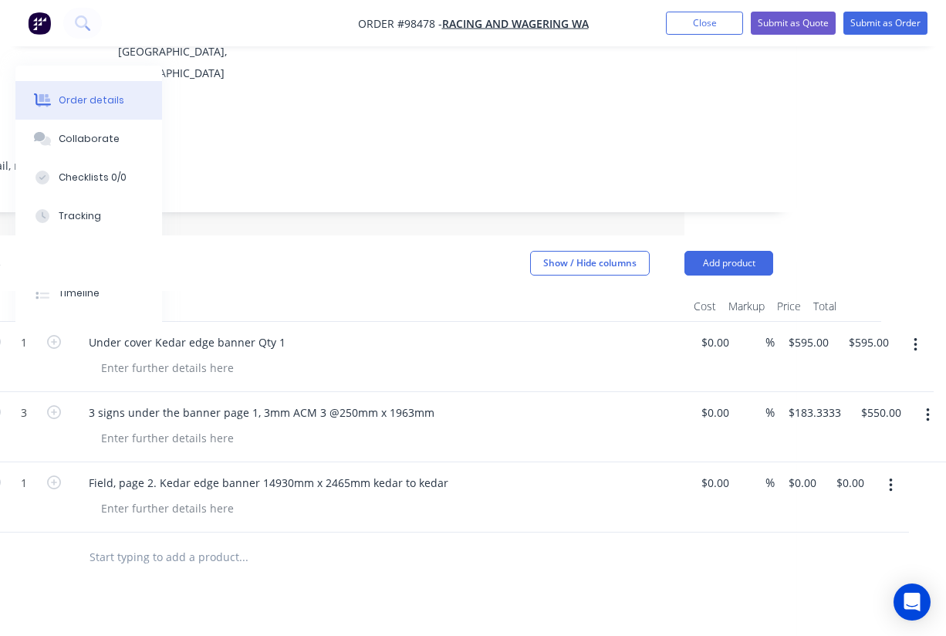
scroll to position [262, 262]
click at [852, 471] on input "0.00" at bounding box center [852, 482] width 35 height 22
type input "1750"
type input "$1,750.00"
click at [662, 532] on div at bounding box center [360, 557] width 826 height 50
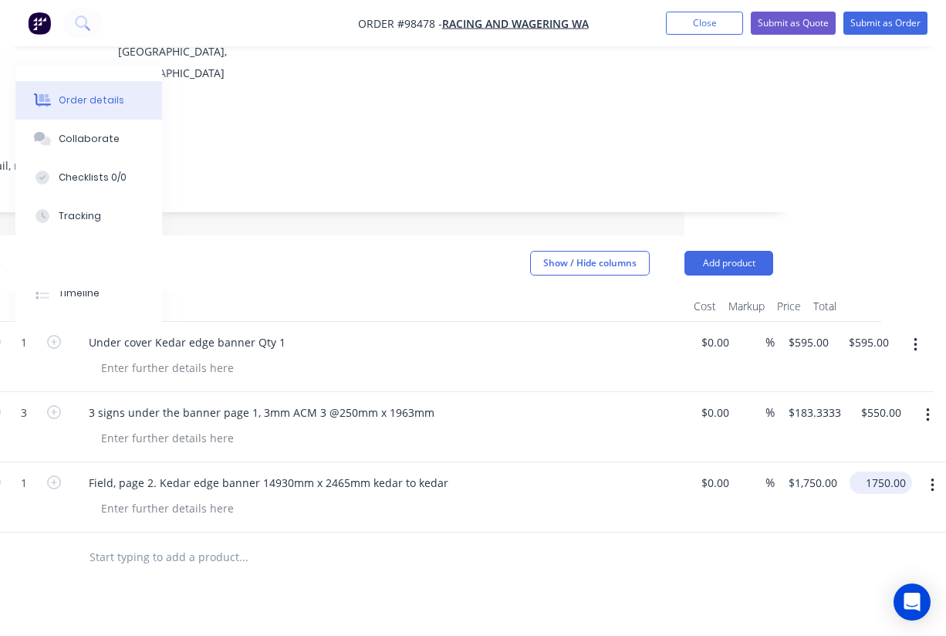
click at [892, 471] on input "1750.00" at bounding box center [884, 482] width 56 height 22
type input "1675"
type input "$1,675.00"
click at [727, 532] on div at bounding box center [360, 557] width 826 height 50
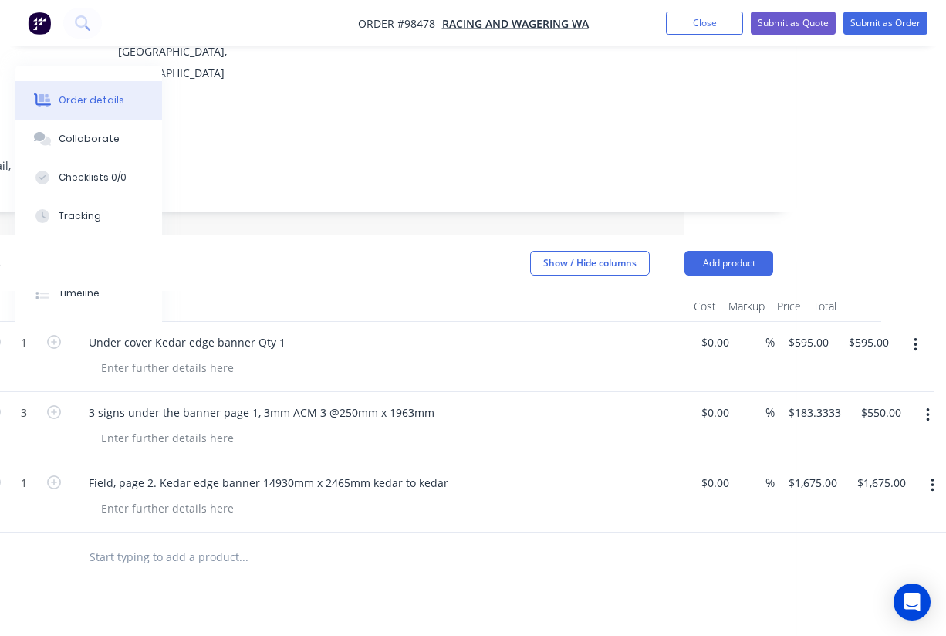
click at [145, 542] on input "text" at bounding box center [243, 557] width 309 height 31
paste input "Field page 3 Kedar edge banner 15845mm x 2475mm kedar to kedar qty"
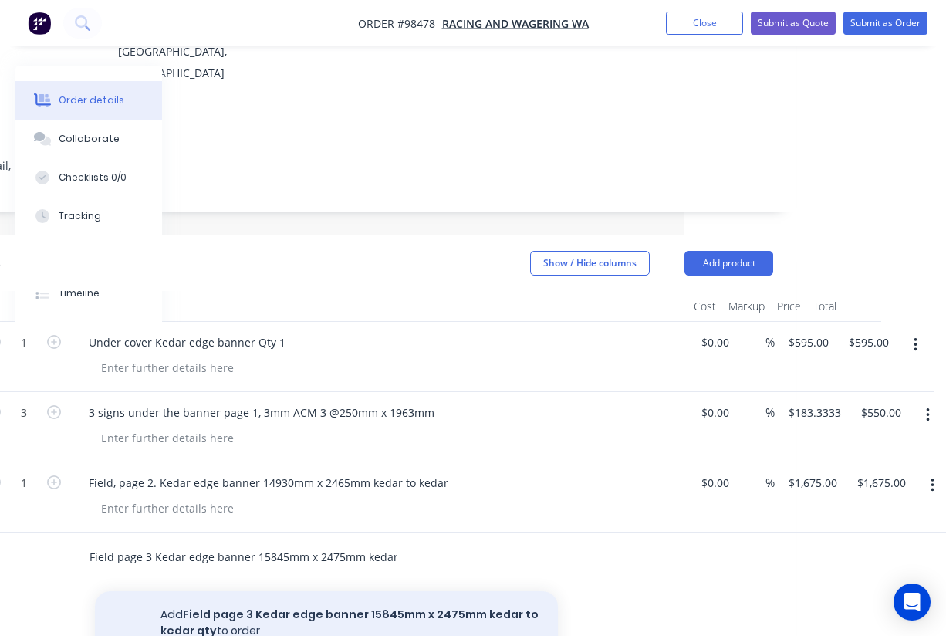
type input "Field page 3 Kedar edge banner 15845mm x 2475mm kedar to kedar qty"
click at [291, 591] on button "Add Field page 3 Kedar edge banner 15845mm x 2475mm kedar to kedar qty to order" at bounding box center [326, 622] width 463 height 63
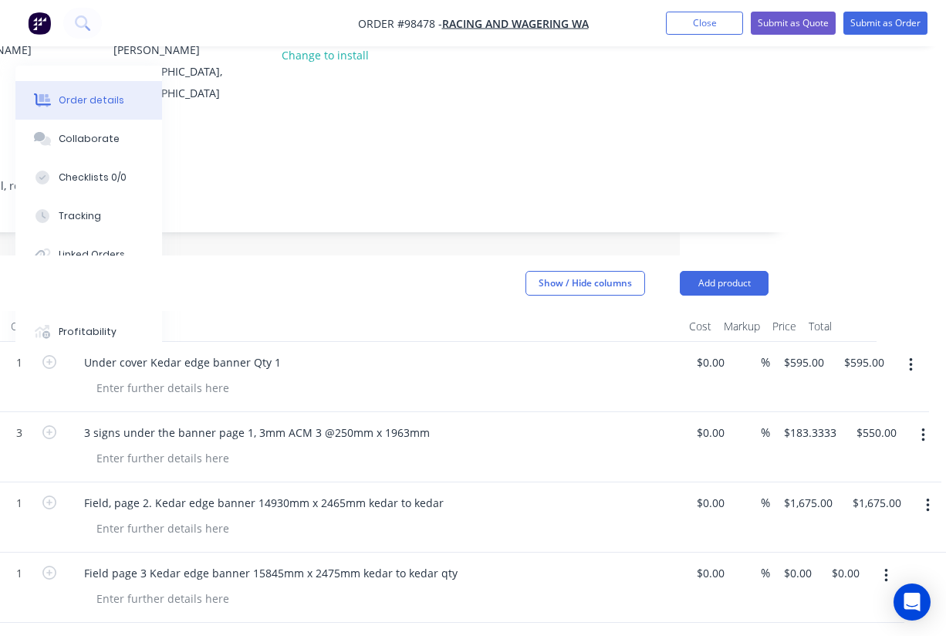
scroll to position [241, 266]
click at [851, 562] on input "0.00" at bounding box center [847, 573] width 35 height 22
type input "$1,750.00"
click at [569, 517] on div at bounding box center [380, 528] width 593 height 22
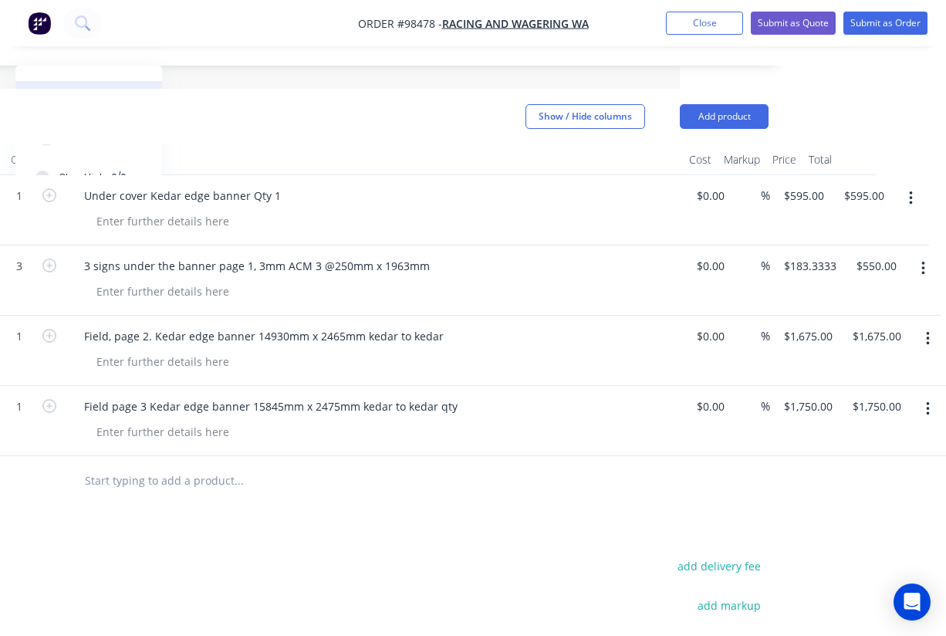
scroll to position [421, 266]
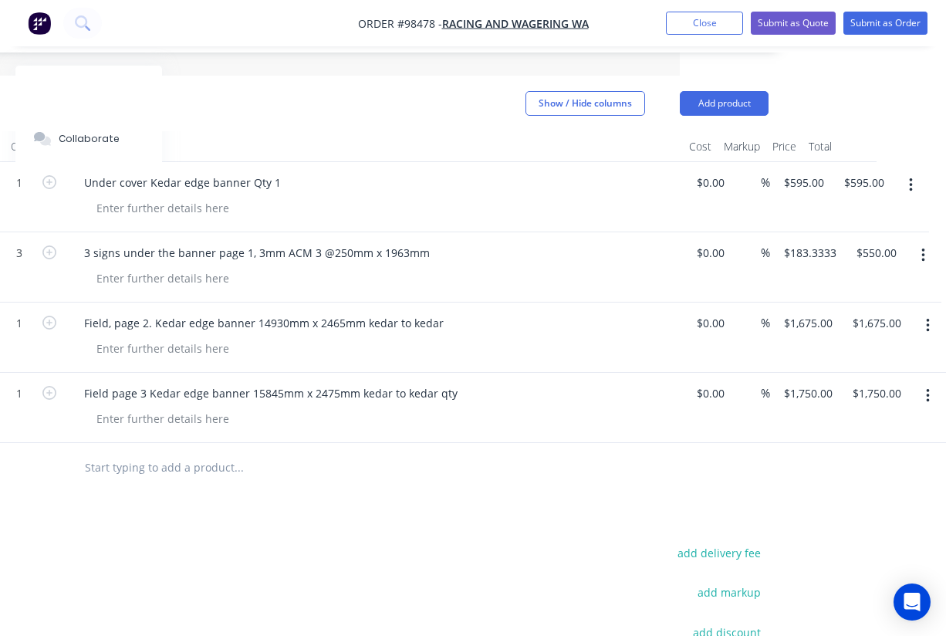
click at [164, 452] on input "text" at bounding box center [238, 467] width 309 height 31
paste input "Page 5 field banner Kedar edge banner 23940mm x 3003mm kedar to kedar qty 1. $2…"
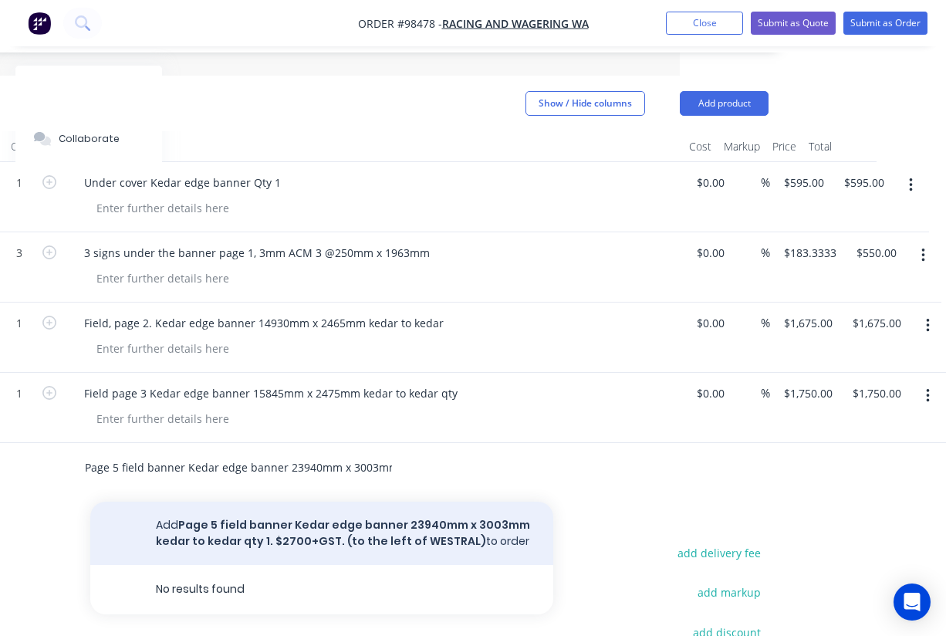
type input "Page 5 field banner Kedar edge banner 23940mm x 3003mm kedar to kedar qty 1. $2…"
click at [266, 501] on button "Add Page 5 field banner Kedar edge banner 23940mm x 3003mm kedar to kedar qty 1…" at bounding box center [321, 532] width 463 height 63
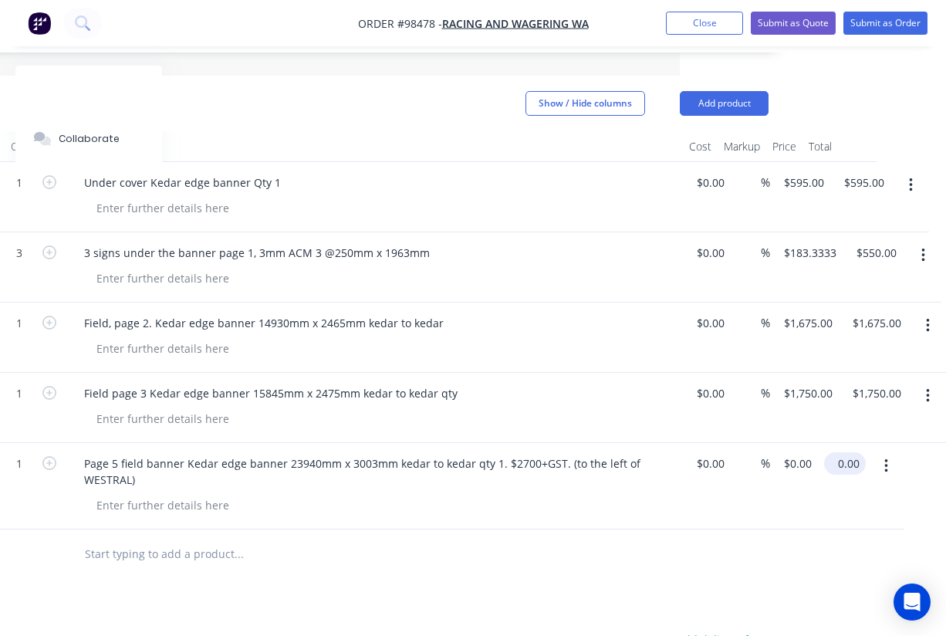
click at [848, 452] on input "0.00" at bounding box center [847, 463] width 35 height 22
type input "2700"
type input "$2,700.00"
click at [660, 529] on div at bounding box center [355, 554] width 826 height 50
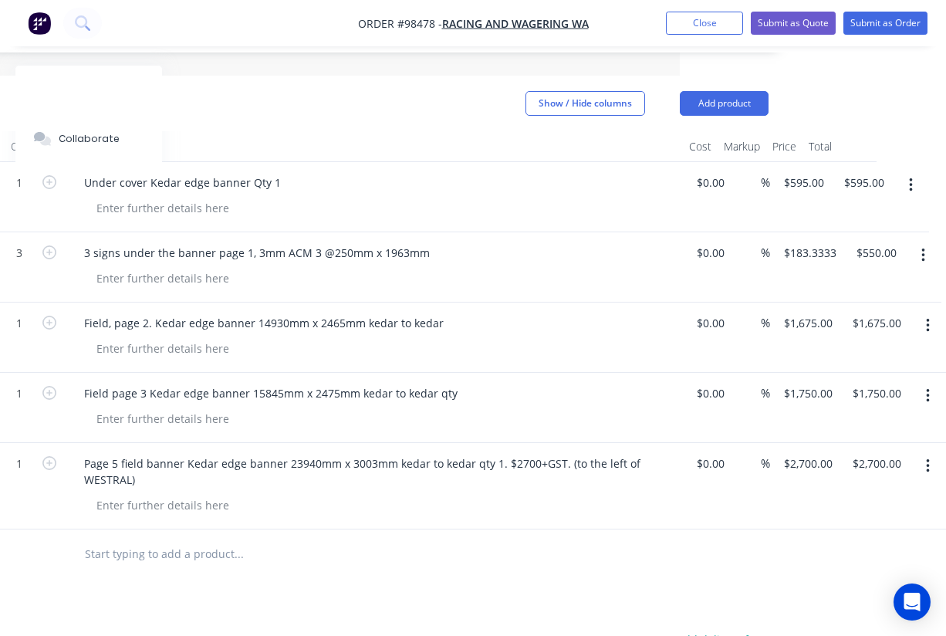
click at [147, 539] on input "text" at bounding box center [238, 554] width 309 height 31
paste input "Page 5.Right of LED screen banner Kedar edge banner 5935mm x 2320mm kedar to ke…"
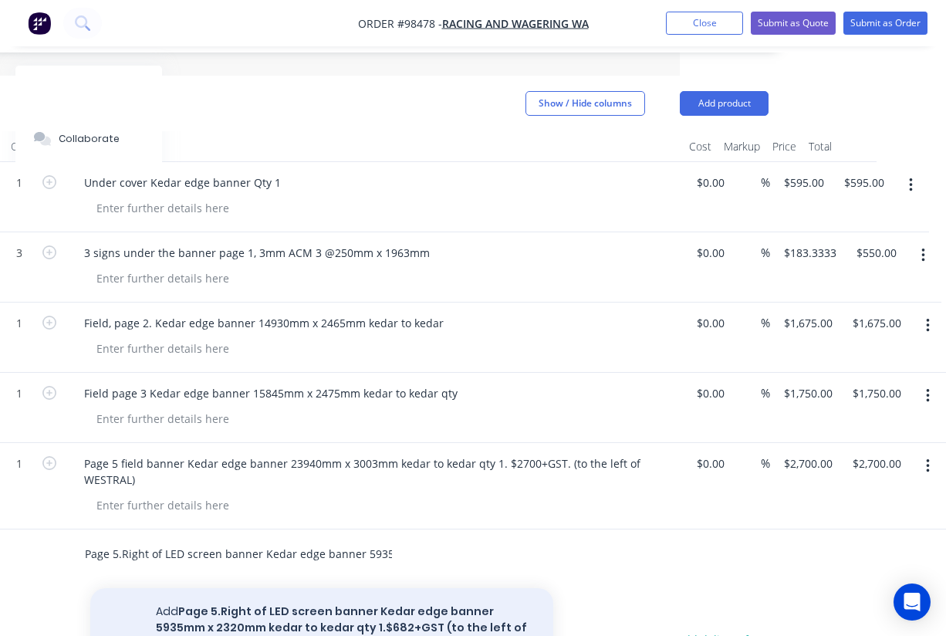
type input "Page 5.Right of LED screen banner Kedar edge banner 5935mm x 2320mm kedar to ke…"
click at [330, 588] on button "Add Page 5.Right of LED screen banner Kedar edge banner 5935mm x 2320mm kedar t…" at bounding box center [321, 627] width 463 height 79
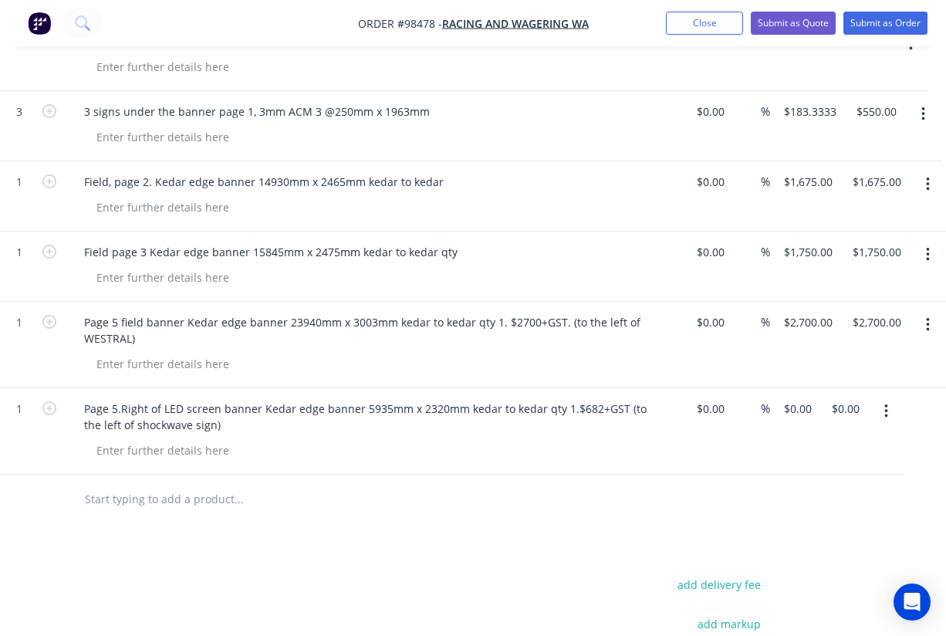
scroll to position [563, 266]
click at [853, 397] on input "0.00" at bounding box center [847, 408] width 35 height 22
click at [853, 397] on input "0.00" at bounding box center [844, 408] width 29 height 22
type input "$682.00"
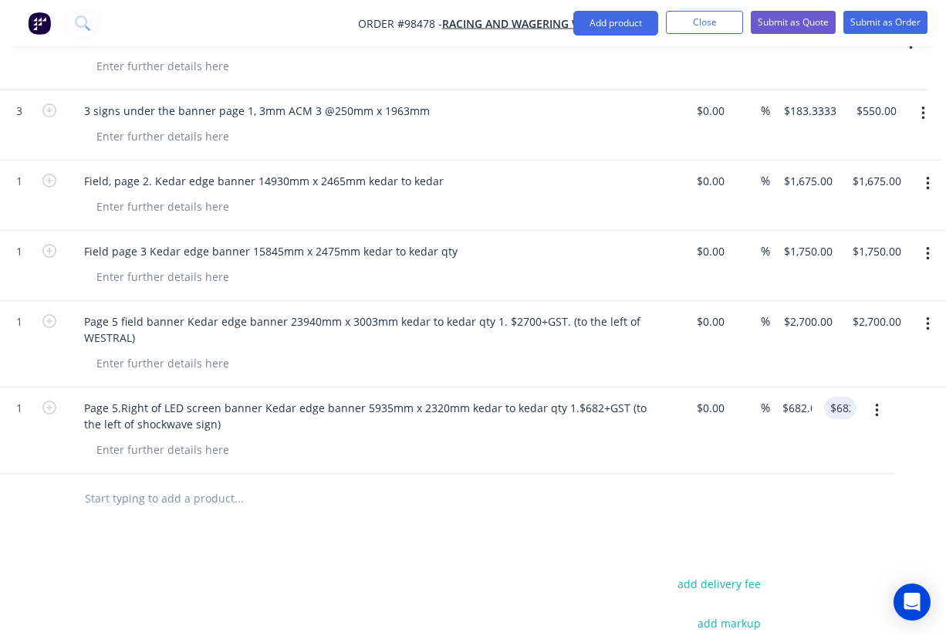
click at [647, 476] on div at bounding box center [355, 499] width 826 height 50
click at [168, 483] on input "text" at bounding box center [238, 498] width 309 height 31
paste input "Left of LED screen, banner Kedar edge banner 5935mm x 2285mm kedar to kedar qty…"
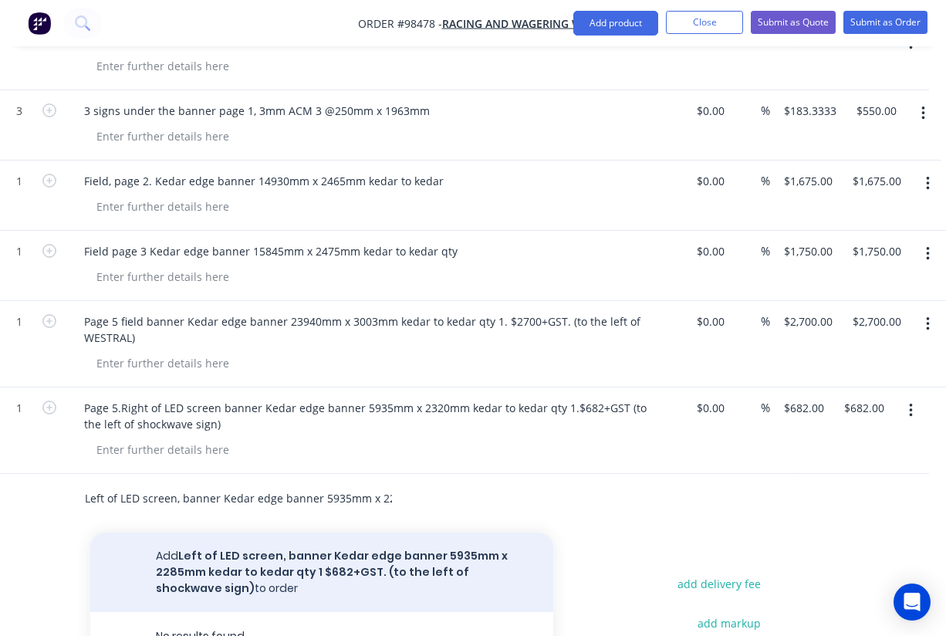
type input "Left of LED screen, banner Kedar edge banner 5935mm x 2285mm kedar to kedar qty…"
click at [300, 532] on button "Add Left of LED screen, banner Kedar edge banner 5935mm x 2285mm kedar to kedar…" at bounding box center [321, 571] width 463 height 79
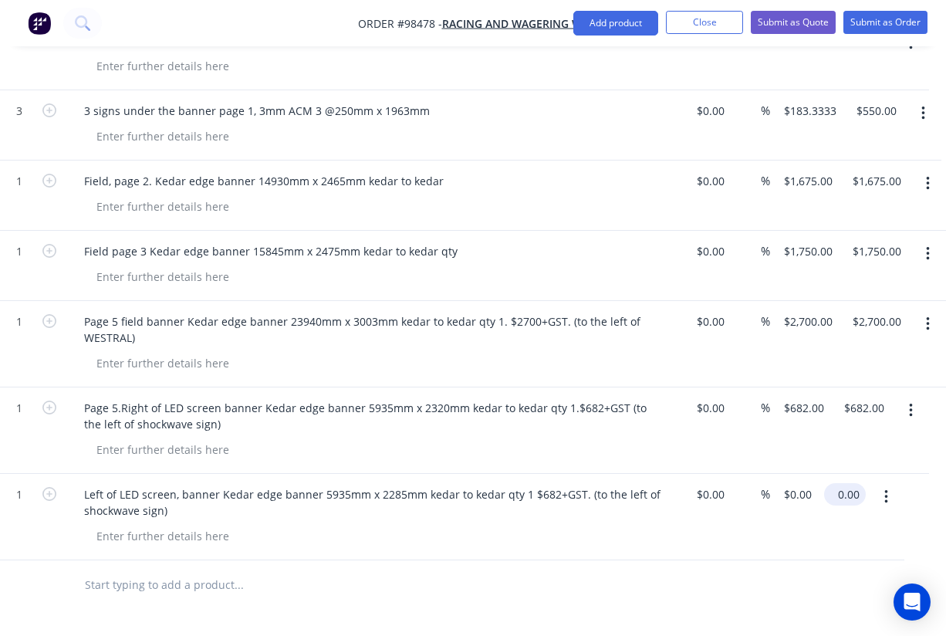
click at [847, 483] on input "0.00" at bounding box center [847, 494] width 35 height 22
type input "$682.00"
click at [650, 562] on div at bounding box center [355, 585] width 826 height 50
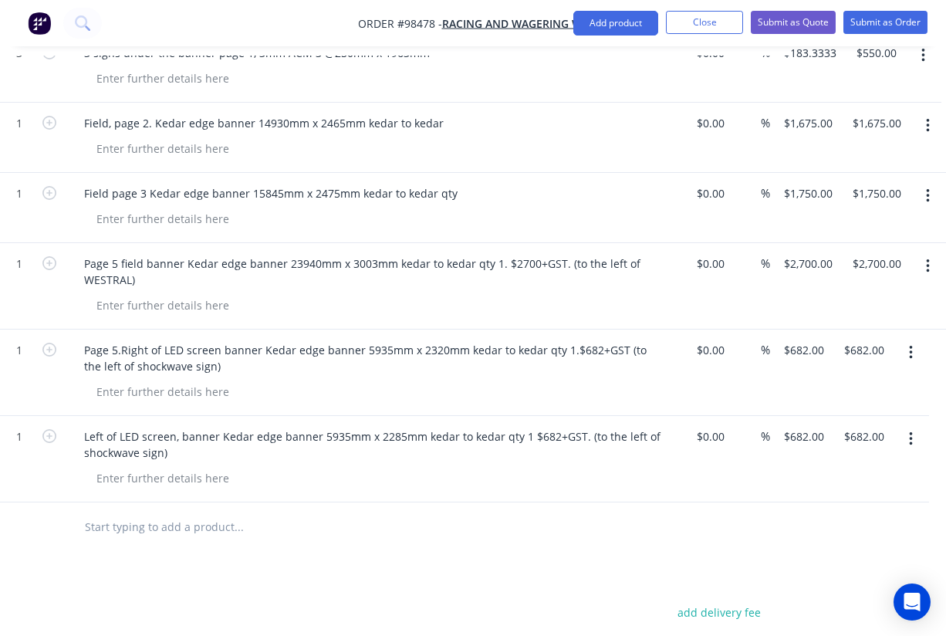
scroll to position [642, 265]
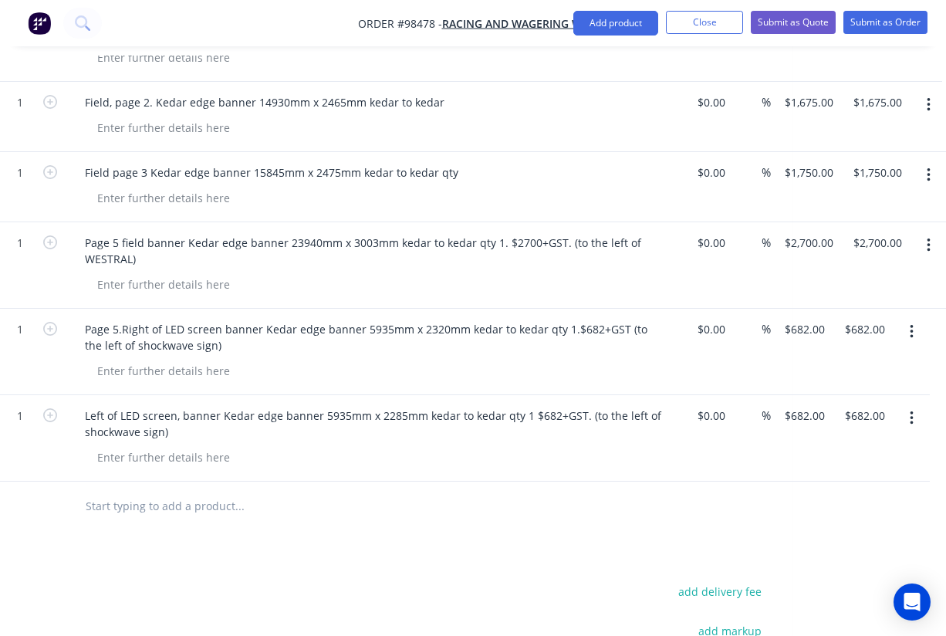
click at [174, 491] on input "text" at bounding box center [239, 506] width 309 height 31
paste input "Page 6 – field, banner Kedar edge banner 15,055mm x 2715mm kedar to kedar qty 1…"
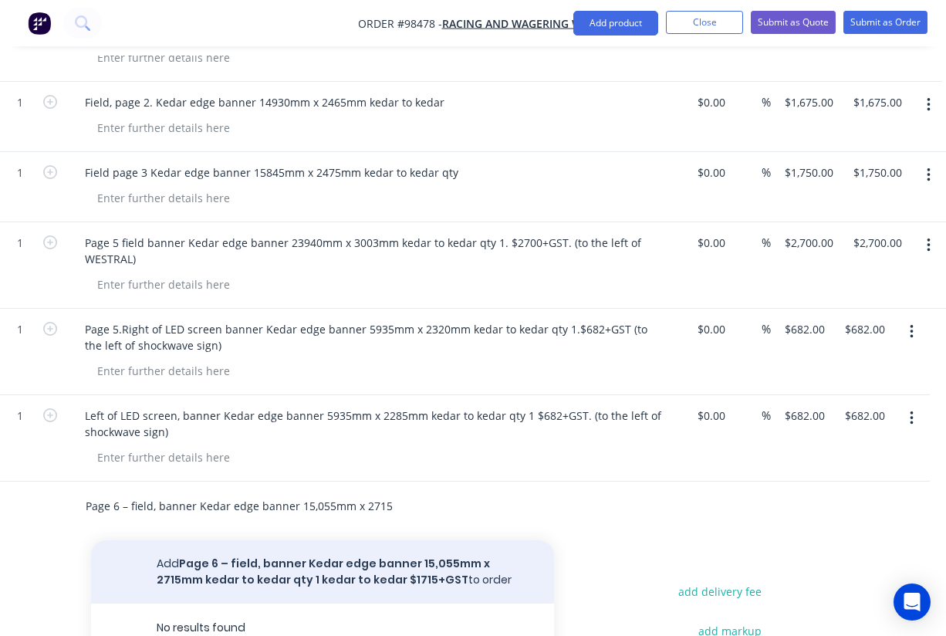
type input "Page 6 – field, banner Kedar edge banner 15,055mm x 2715mm kedar to kedar qty 1…"
click at [282, 540] on button "Add Page 6 – field, banner Kedar edge banner 15,055mm x 2715mm kedar to kedar q…" at bounding box center [322, 571] width 463 height 63
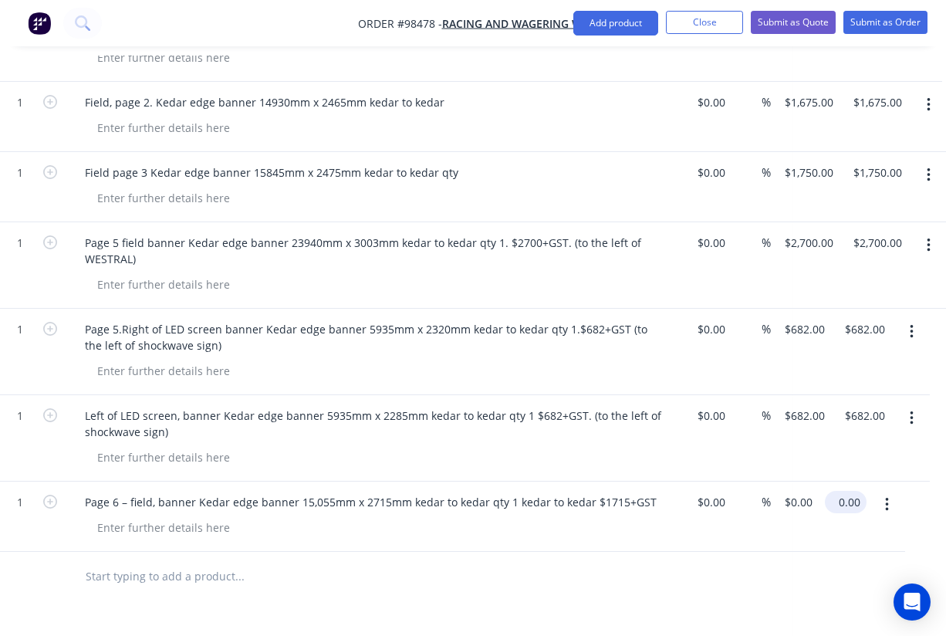
click at [854, 491] on input "0.00" at bounding box center [848, 502] width 35 height 22
type input "1715"
type input "$1,715.00"
click at [728, 503] on div "$0.00 $0.00" at bounding box center [708, 516] width 48 height 70
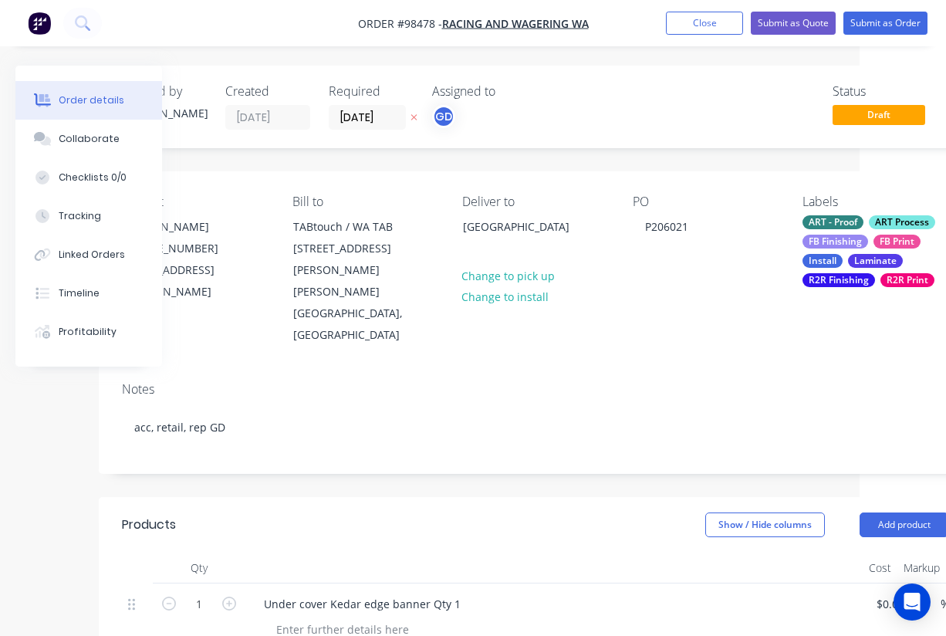
scroll to position [0, 0]
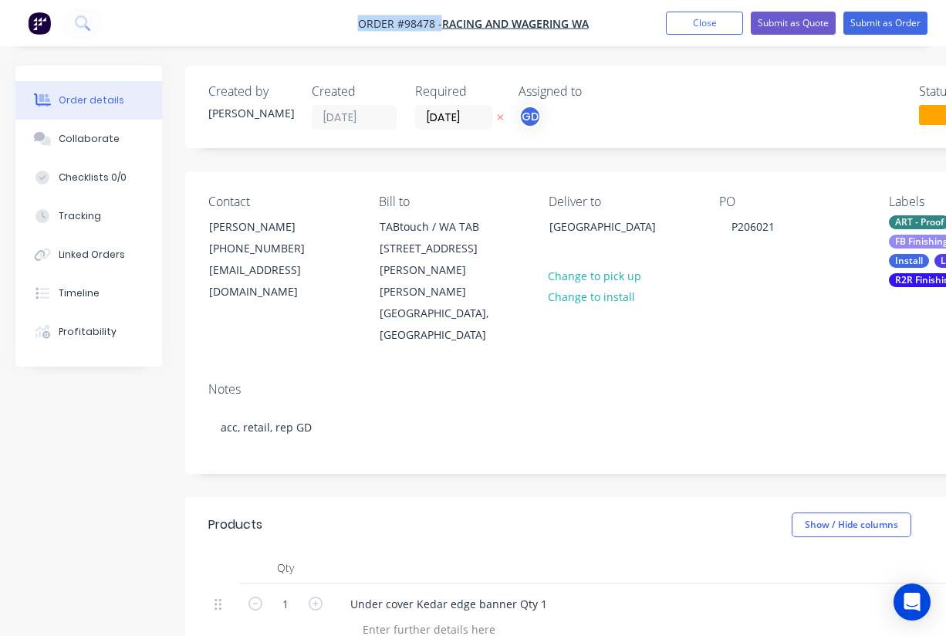
drag, startPoint x: 357, startPoint y: 16, endPoint x: 438, endPoint y: 22, distance: 81.2
click at [438, 22] on span "Order #98478 -" at bounding box center [400, 23] width 84 height 15
copy span "Order #98478 -"
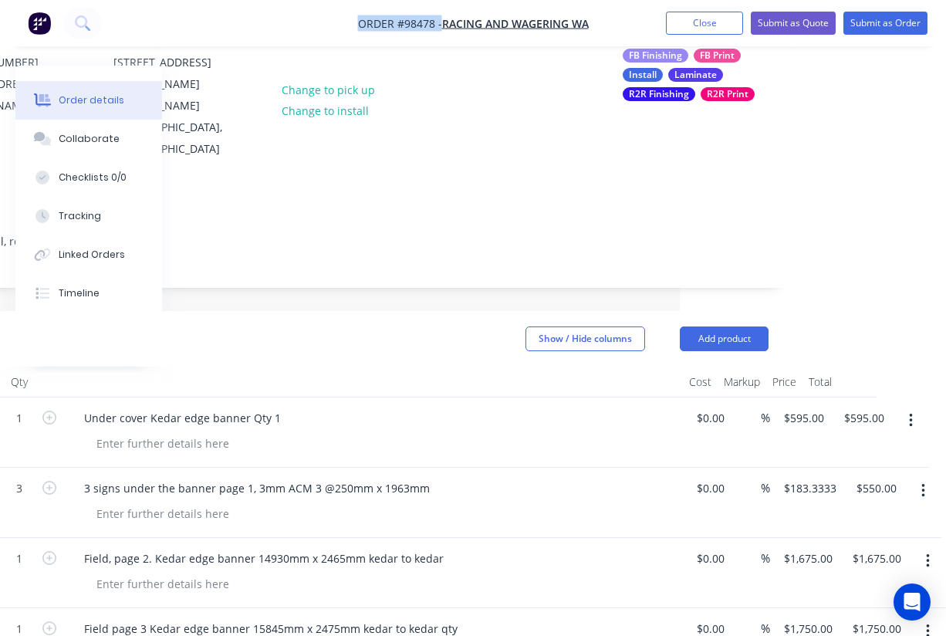
scroll to position [186, 266]
copy span "Order #98478 -"
click at [695, 20] on button "Close" at bounding box center [704, 23] width 77 height 23
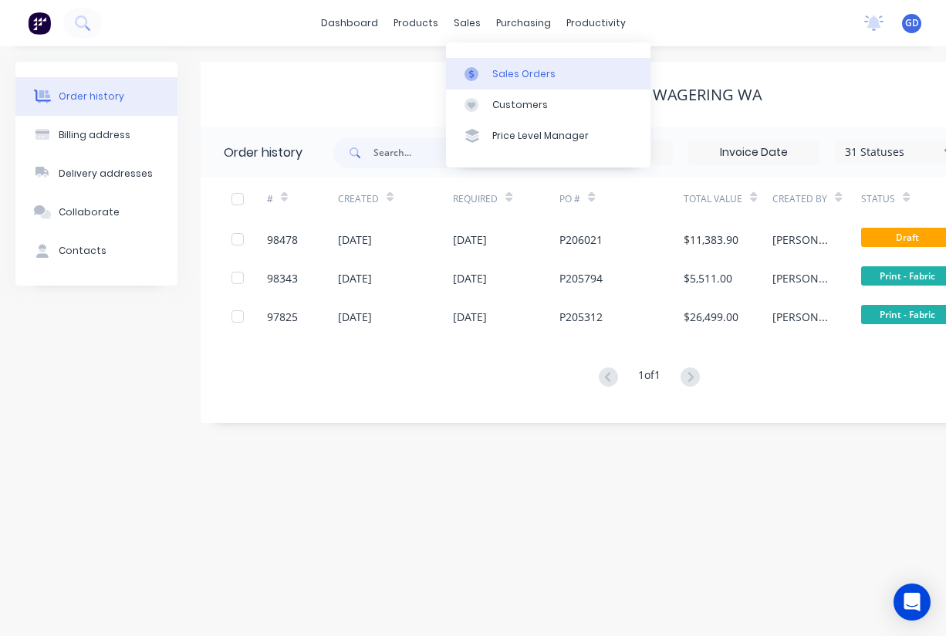
click at [502, 74] on div "Sales Orders" at bounding box center [523, 74] width 63 height 14
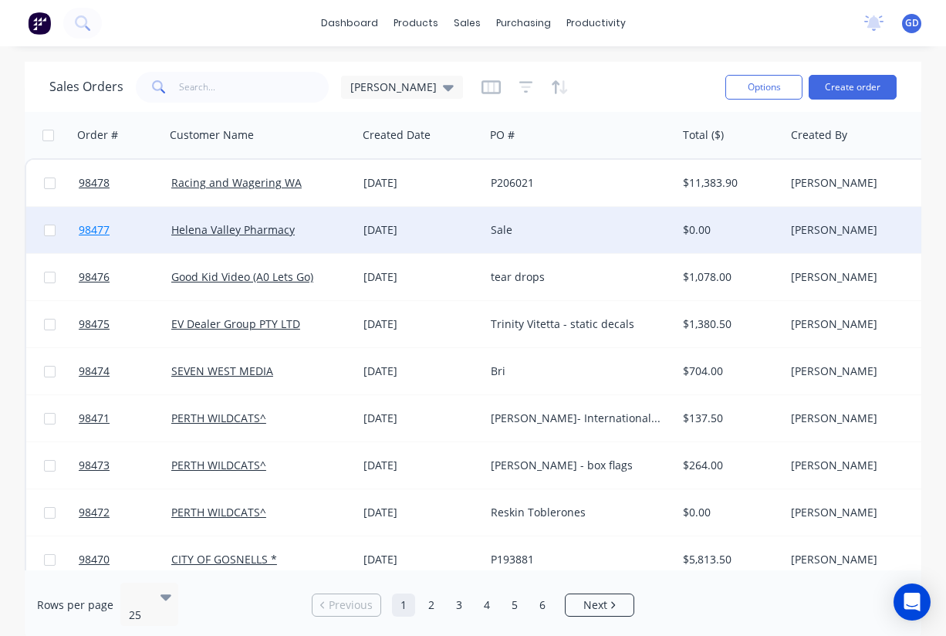
click at [83, 234] on span "98477" at bounding box center [94, 229] width 31 height 15
